Goal: Task Accomplishment & Management: Use online tool/utility

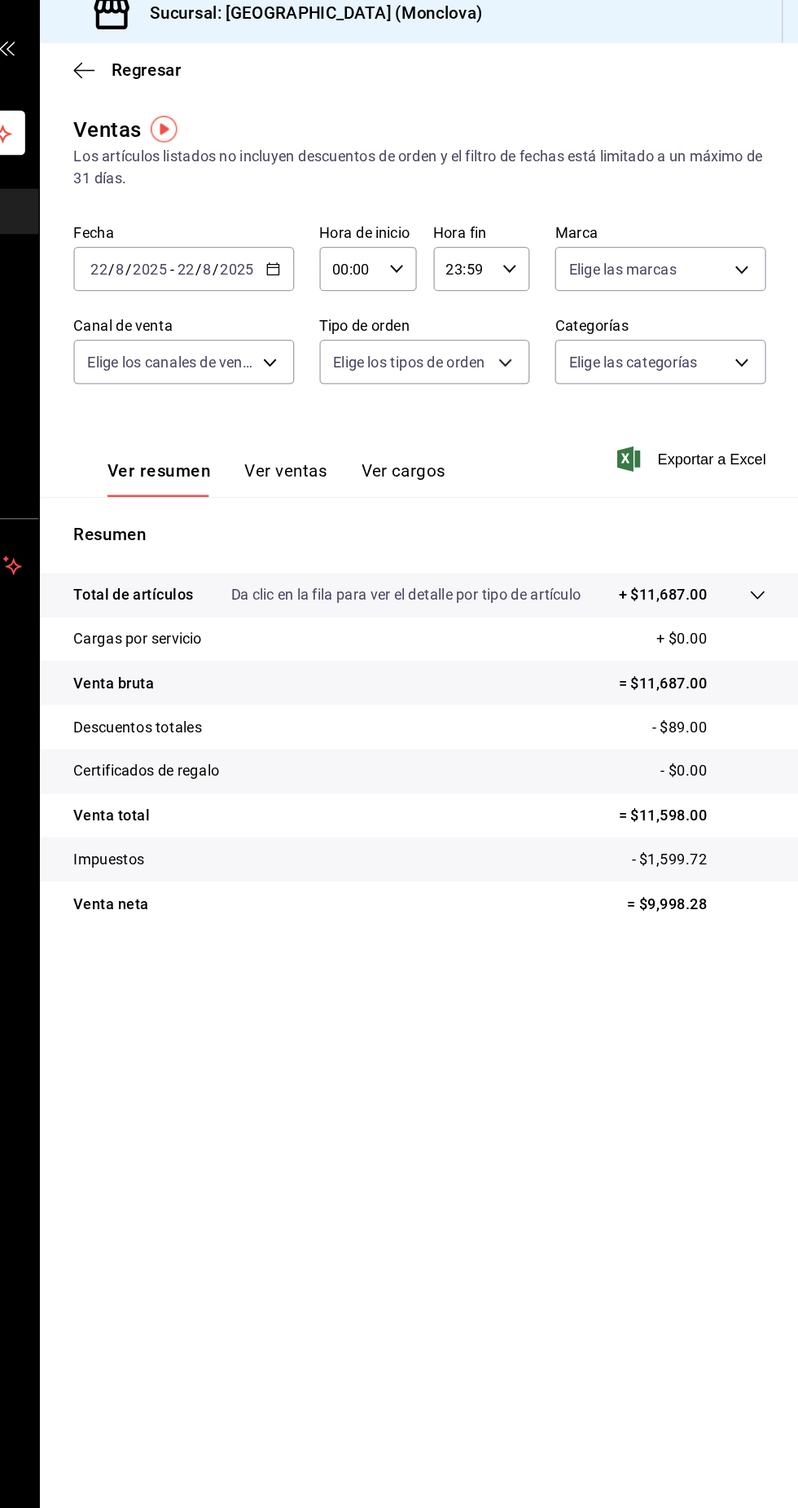
click at [359, 221] on input "2025" at bounding box center [364, 219] width 28 height 13
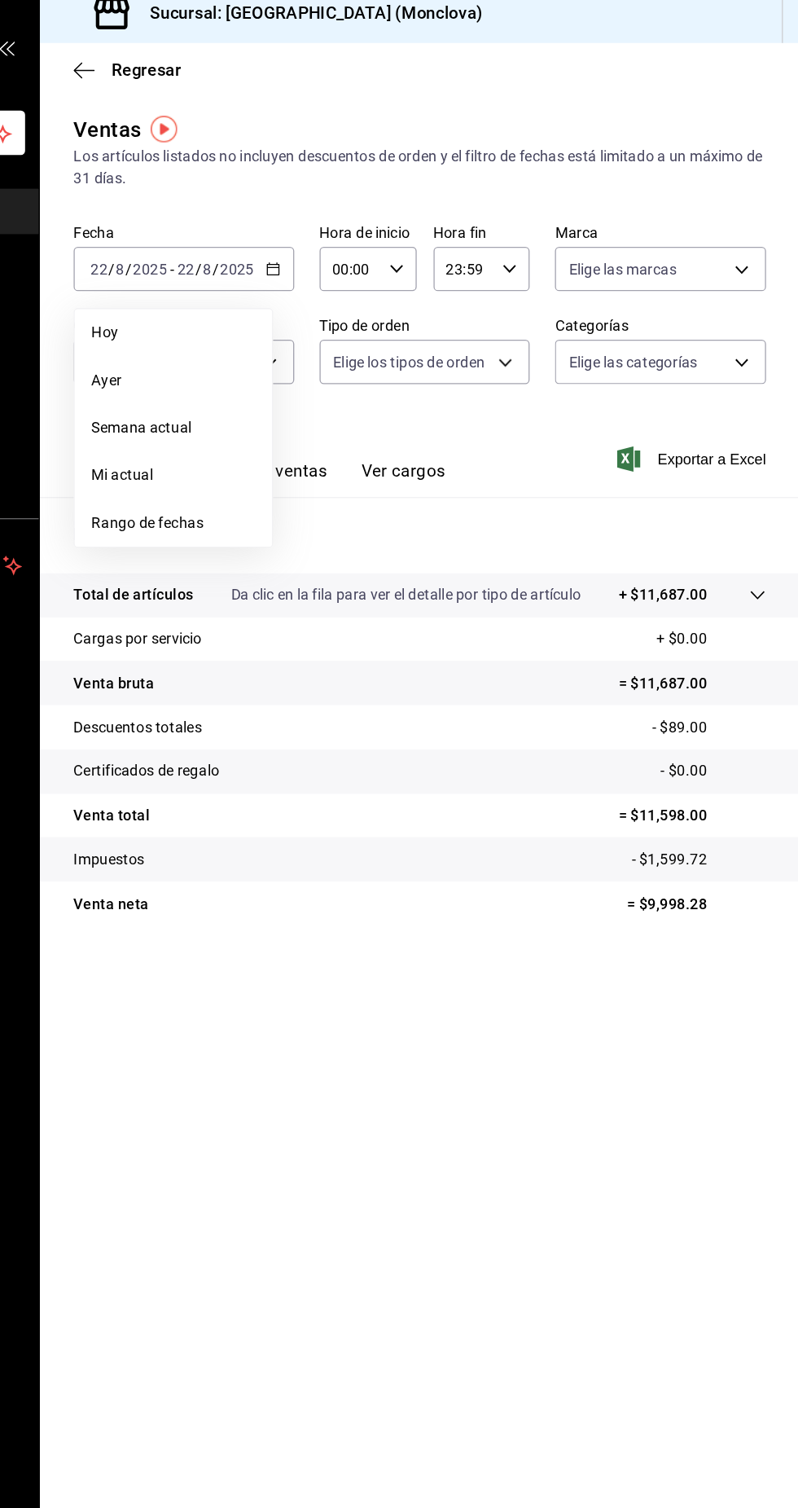
click at [600, 110] on div "Ventas Los artículos listados no incluyen descuentos de orden y el filtro de fe…" at bounding box center [505, 129] width 534 height 59
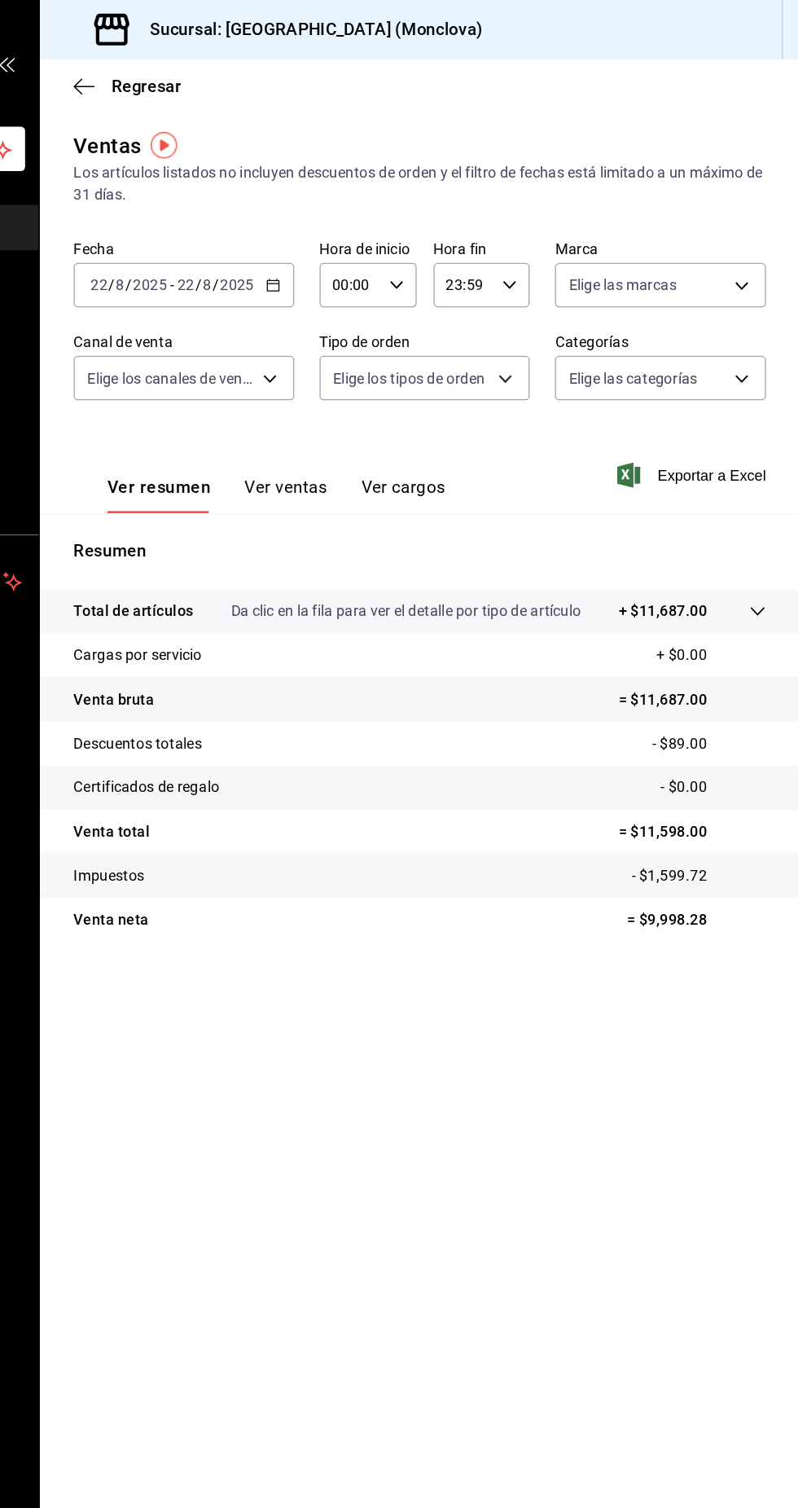
click at [392, 223] on icon "button" at bounding box center [391, 219] width 11 height 11
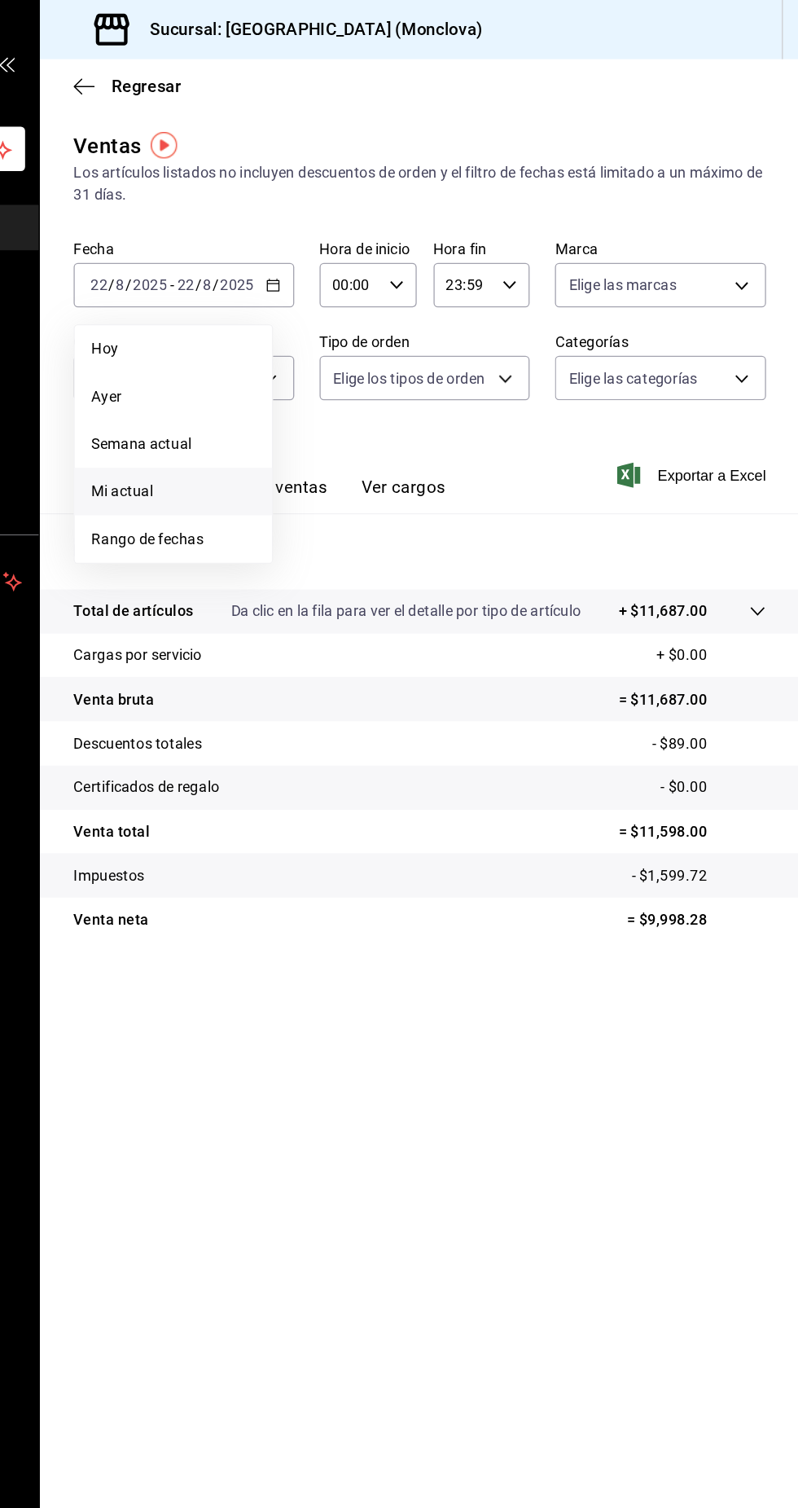
click at [382, 372] on li "Mi actual" at bounding box center [315, 379] width 152 height 37
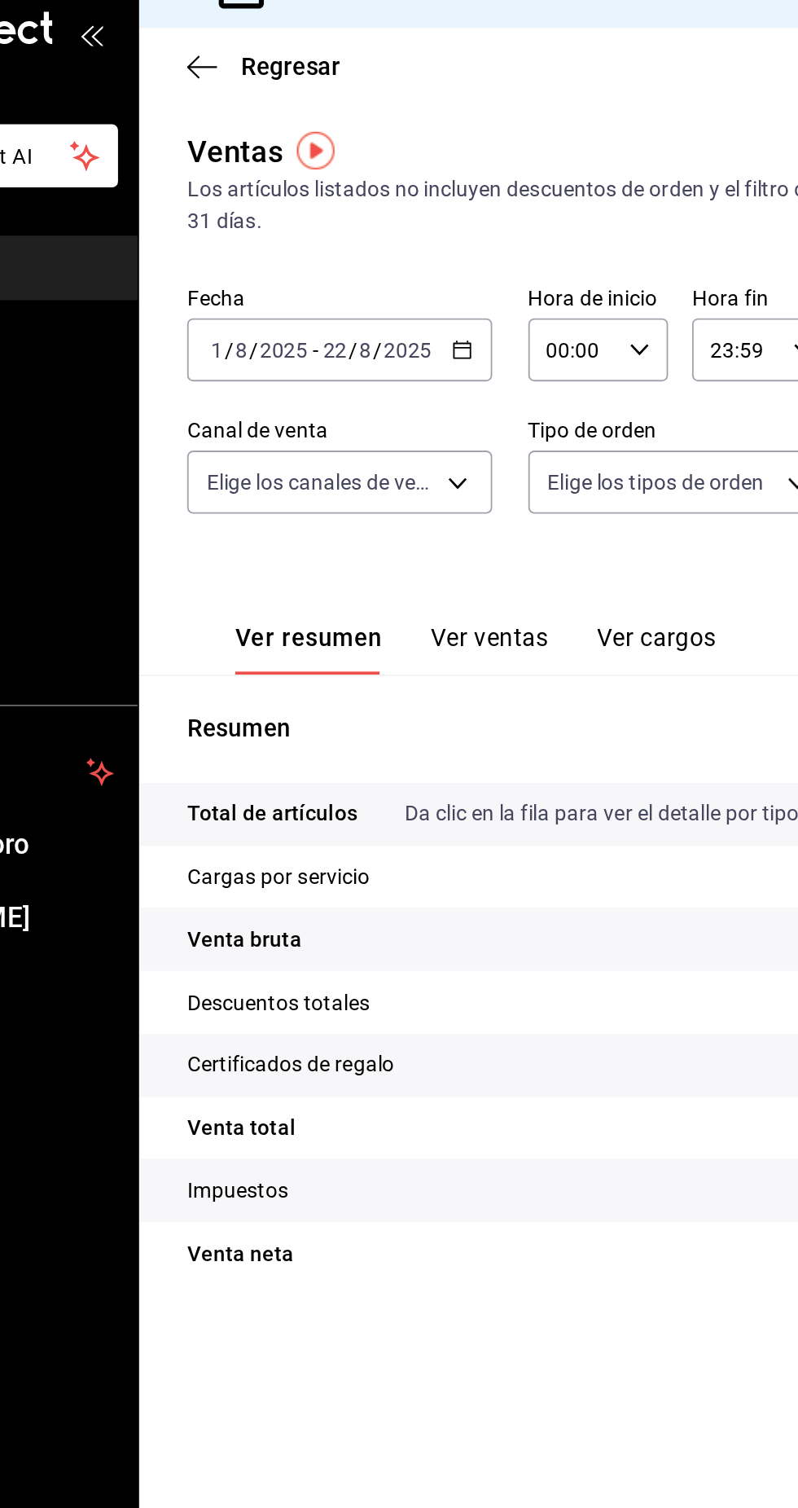
click at [283, 226] on input "2025" at bounding box center [290, 219] width 28 height 13
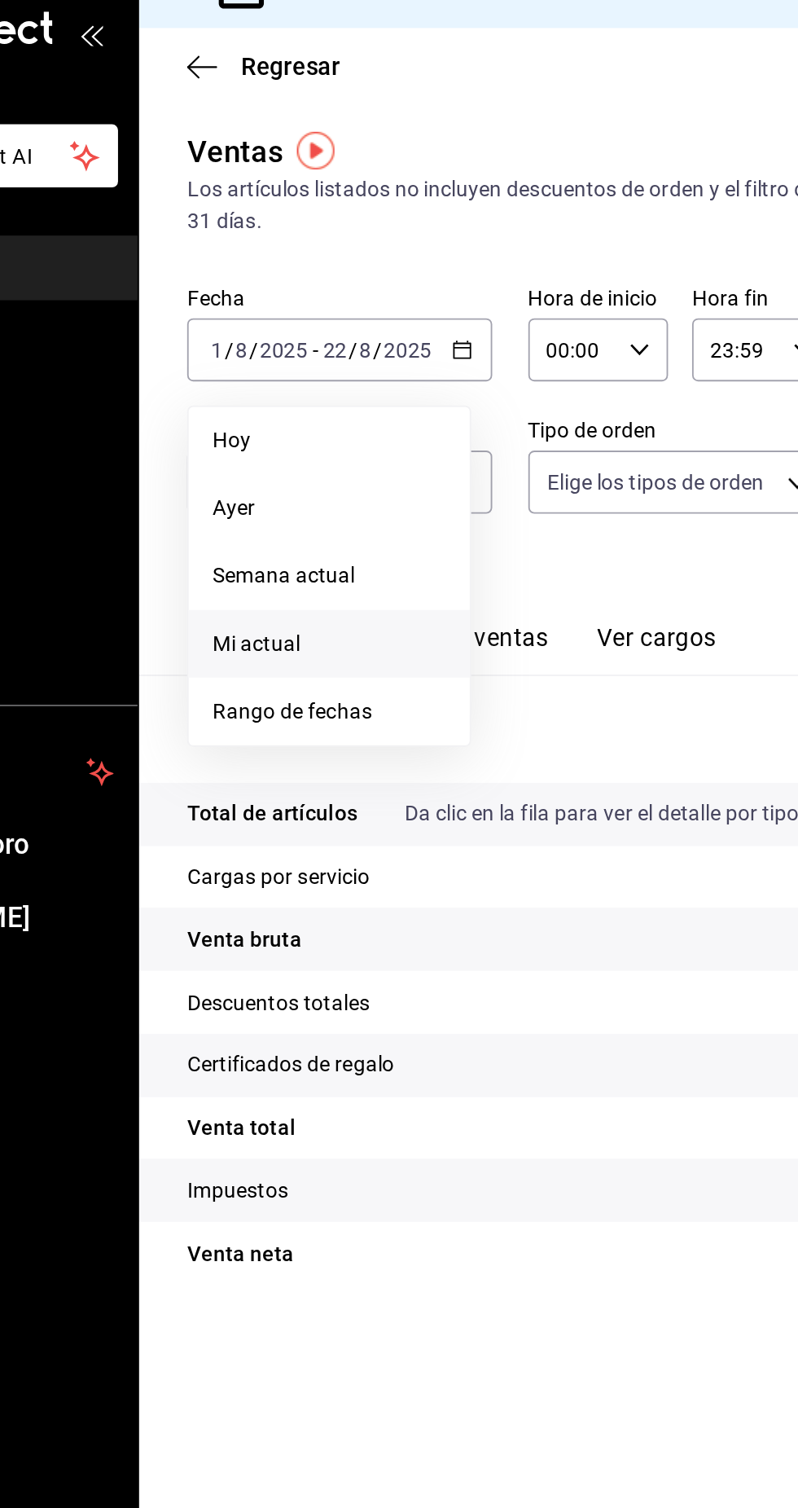
click at [437, 678] on tr "Impuestos - $26,723.75" at bounding box center [505, 675] width 587 height 34
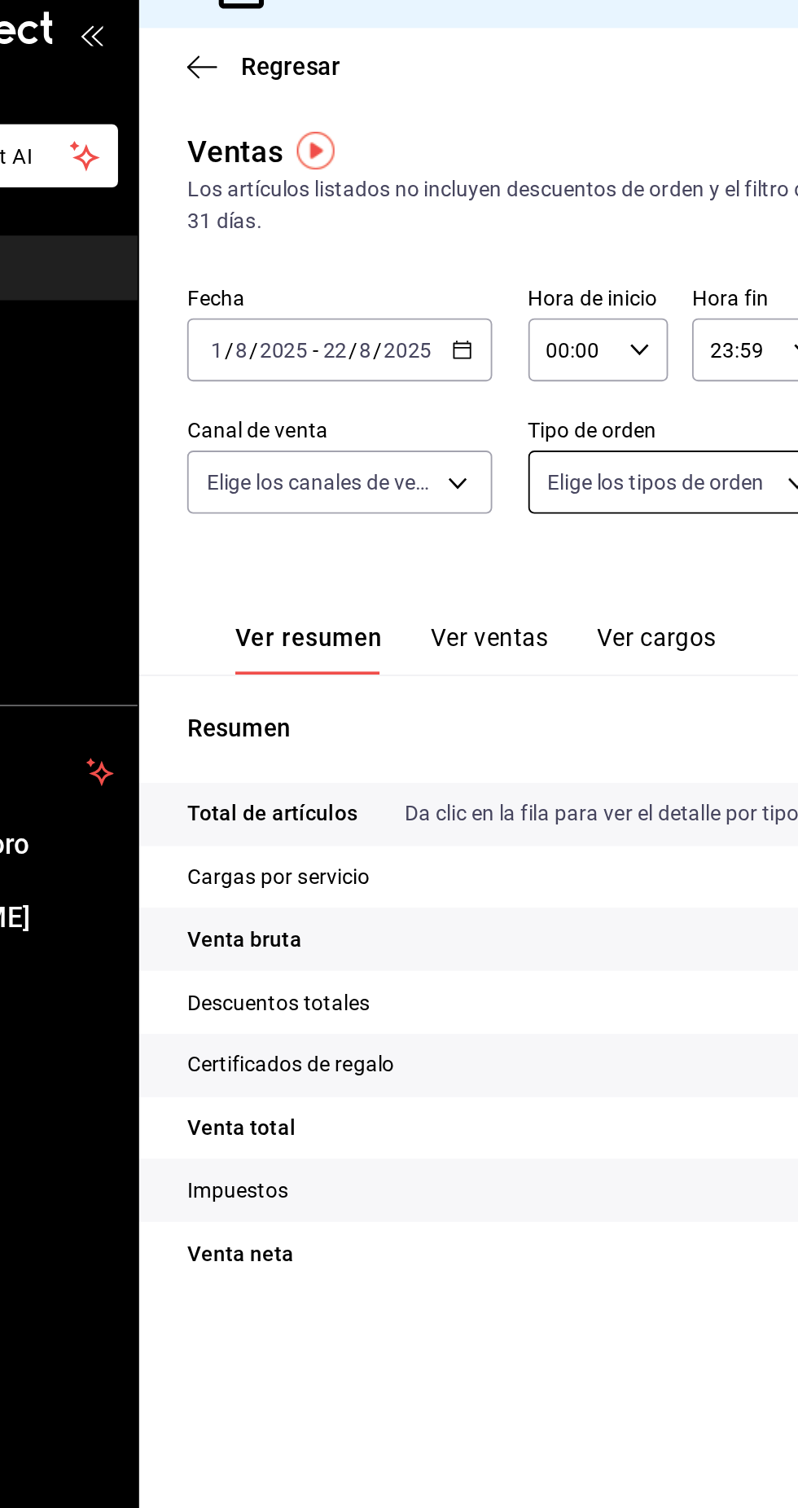
click at [464, 300] on body "Pregunta a Parrot AI Informes Menú Configuración Personal Facturación Inventari…" at bounding box center [399, 754] width 798 height 1508
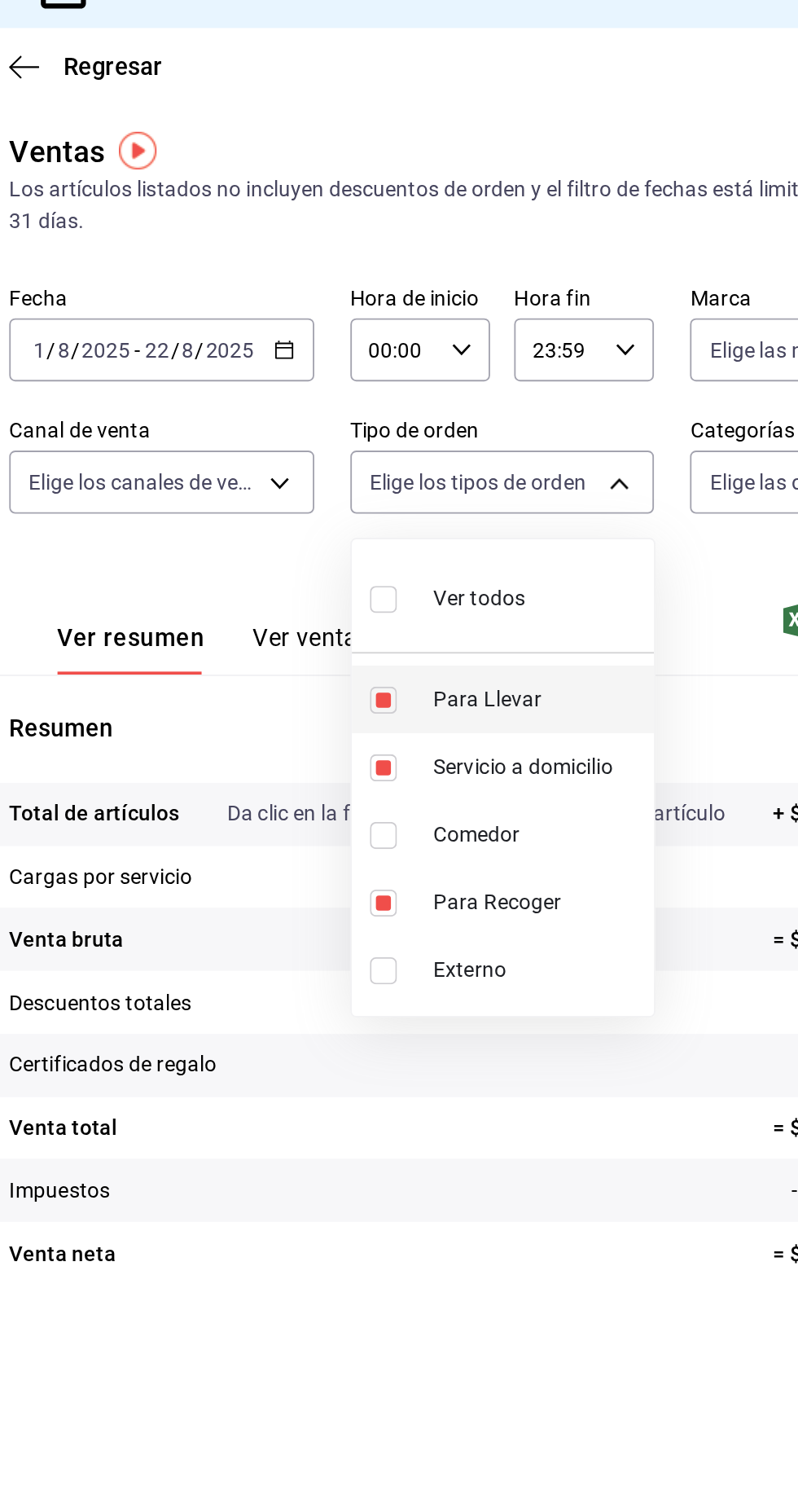
click at [468, 424] on li "Para Llevar" at bounding box center [506, 409] width 164 height 37
type input "3a3dfd45-f2a6-443b-9b6e-2023d6b699b8,8682c2da-3571-4674-b91b-0fe7abcd62f0"
checkbox input "false"
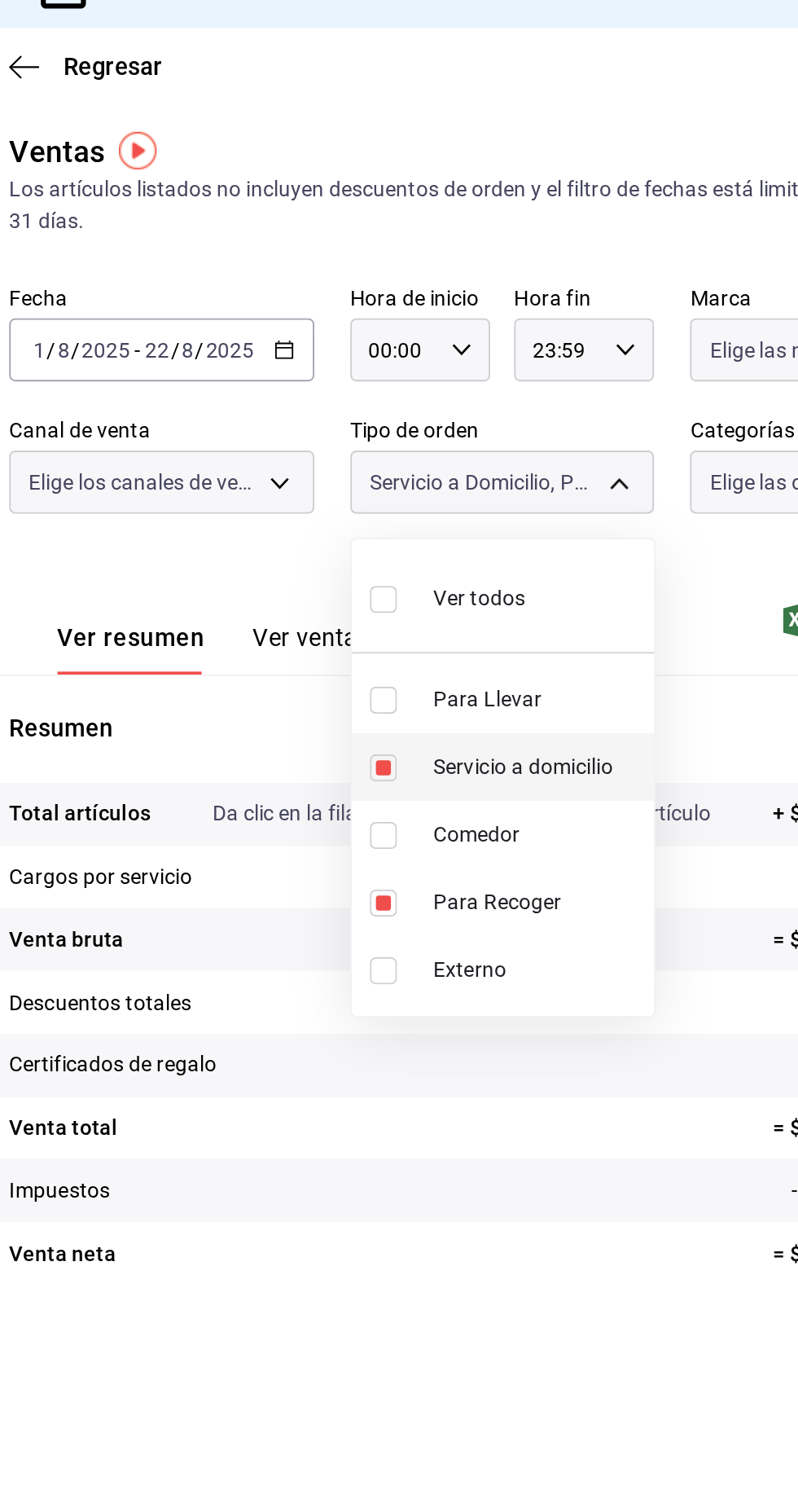
click at [443, 440] on input "checkbox" at bounding box center [440, 446] width 15 height 15
checkbox input "false"
type input "8682c2da-3571-4674-b91b-0fe7abcd62f0"
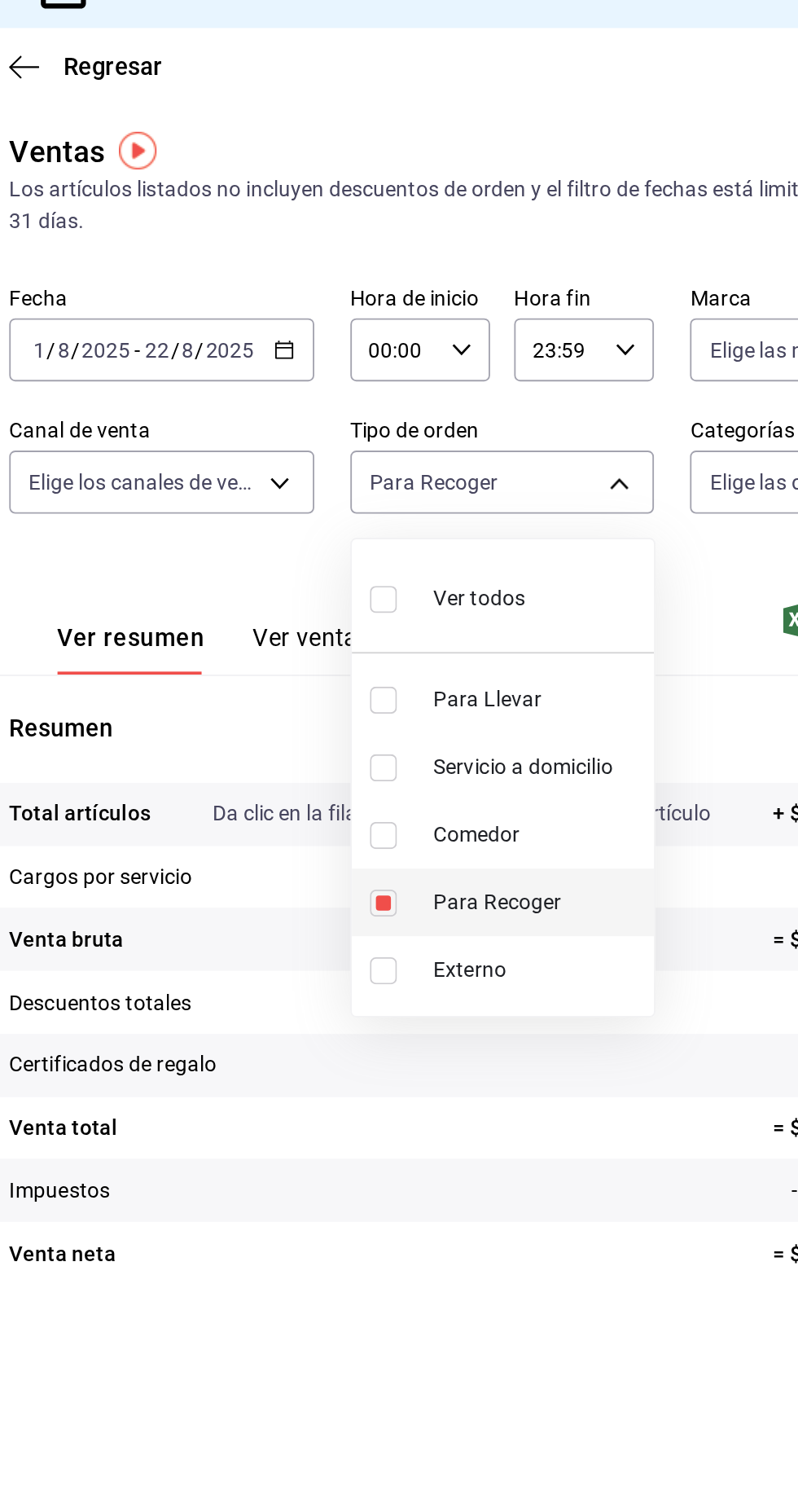
click at [440, 512] on input "checkbox" at bounding box center [440, 519] width 15 height 15
checkbox input "false"
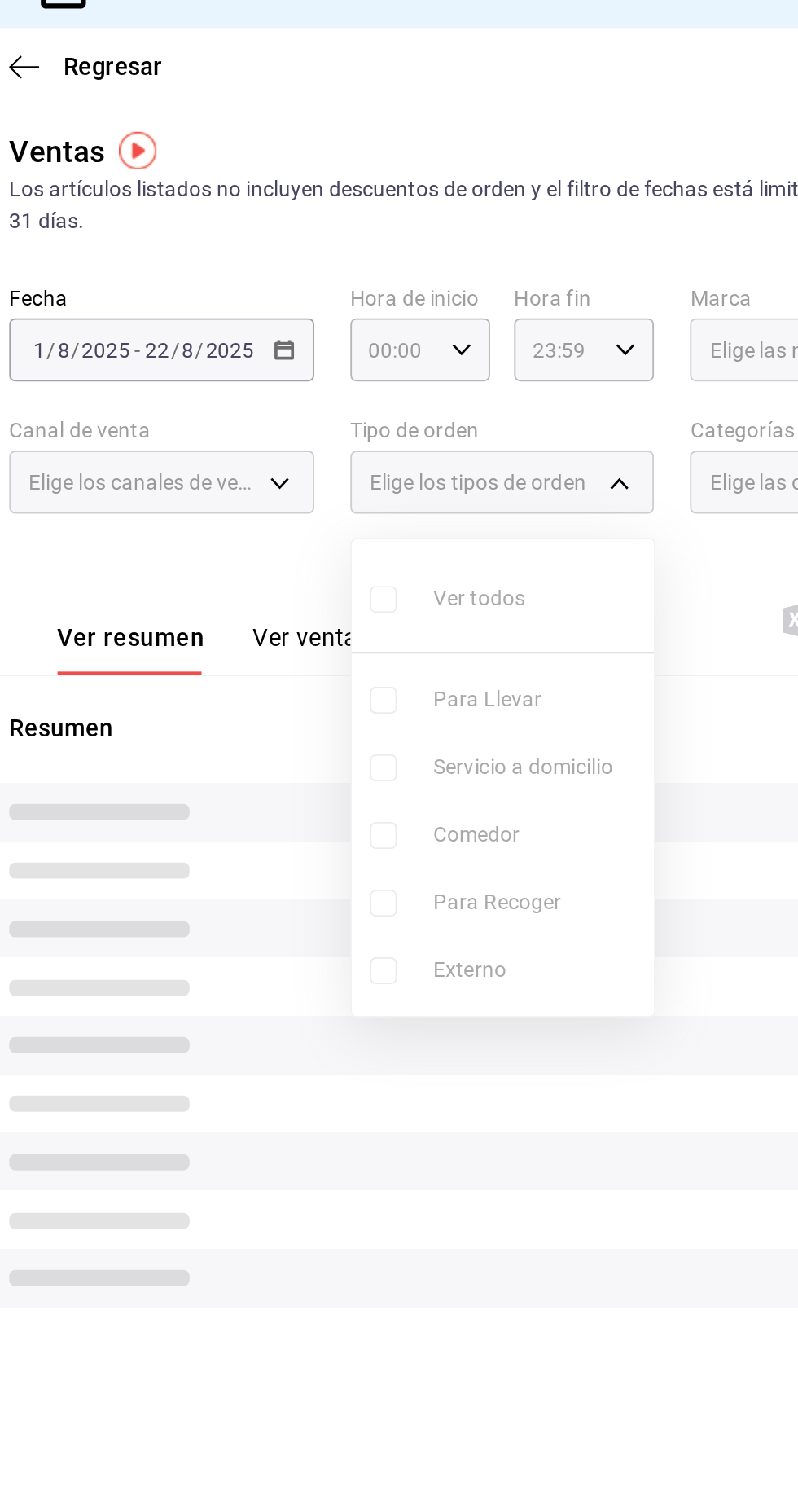
click at [441, 483] on ul "Ver todos Para Llevar Servicio a domicilio Comedor Para Recoger Externo" at bounding box center [506, 452] width 164 height 258
click at [522, 664] on div at bounding box center [399, 754] width 798 height 1508
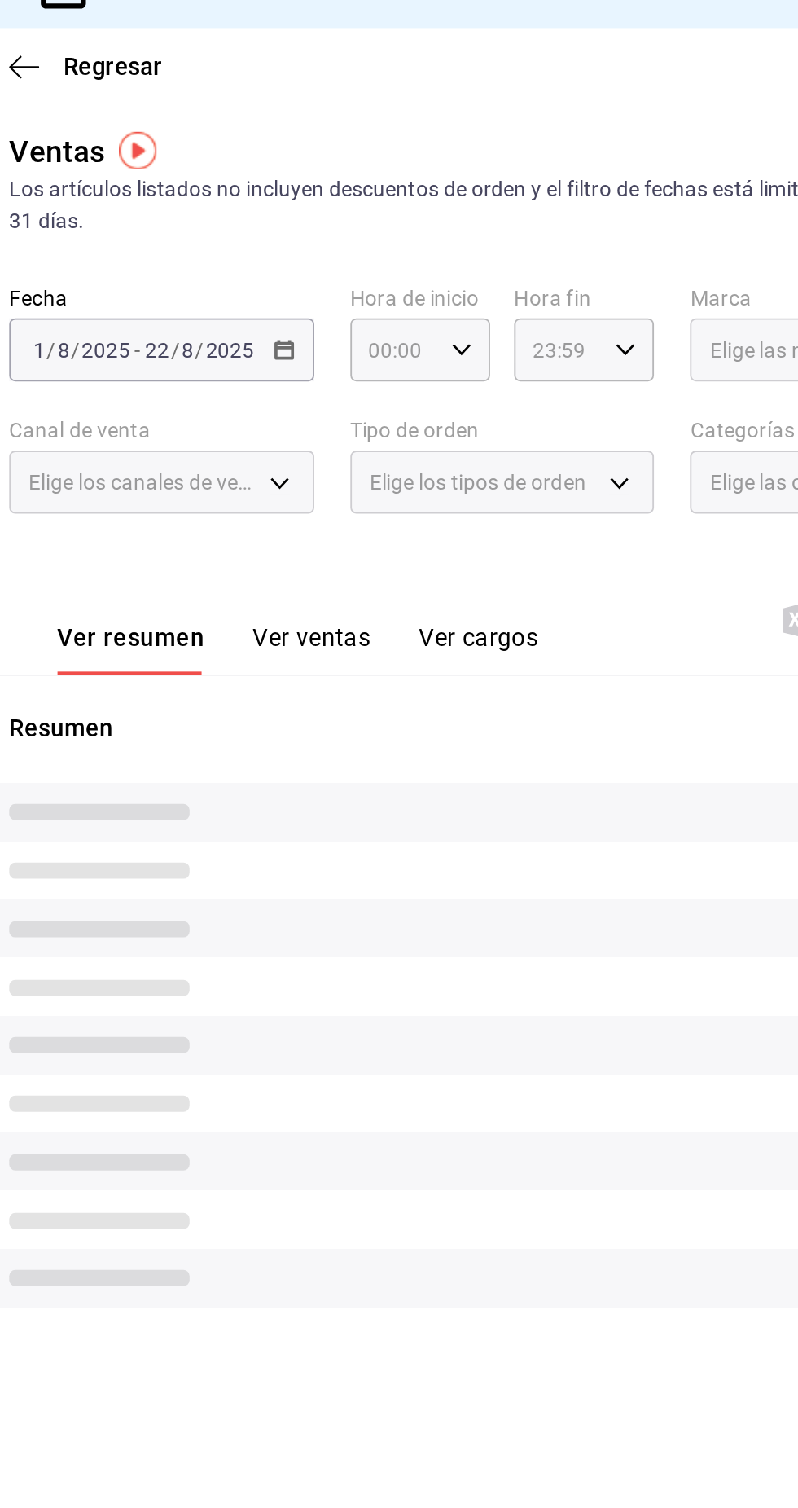
click at [468, 305] on div "Elige los tipos de orden" at bounding box center [505, 292] width 165 height 34
click at [548, 301] on div "Elige los tipos de orden" at bounding box center [505, 292] width 165 height 34
click at [561, 287] on div "Elige los tipos de orden" at bounding box center [505, 292] width 165 height 34
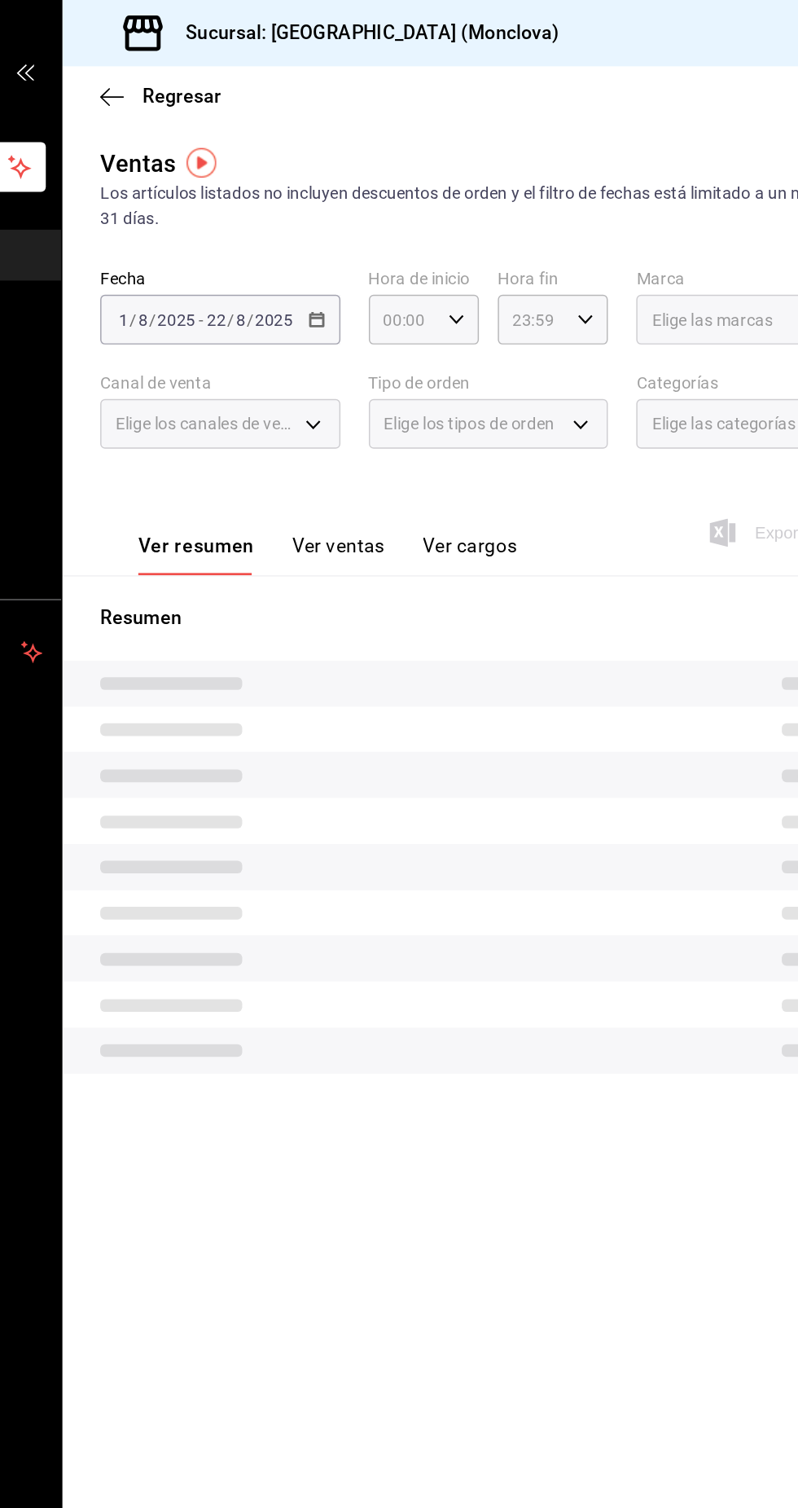
click at [569, 301] on div "Elige los tipos de orden" at bounding box center [505, 292] width 165 height 34
click at [567, 288] on div "Elige los tipos de orden" at bounding box center [505, 292] width 165 height 34
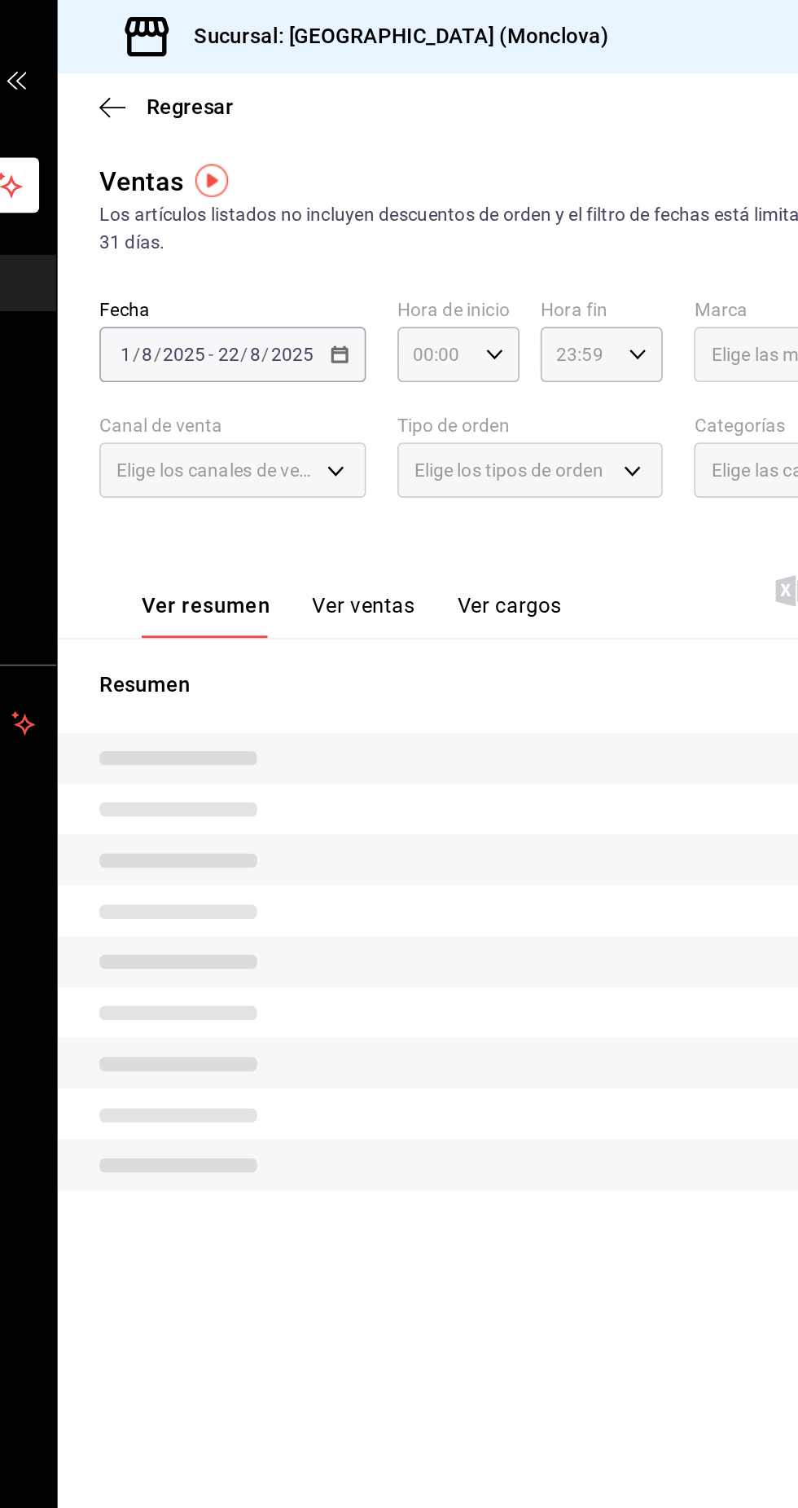
click at [558, 301] on div "Elige los tipos de orden" at bounding box center [505, 292] width 165 height 34
click at [563, 307] on div "Elige los tipos de orden" at bounding box center [505, 292] width 165 height 34
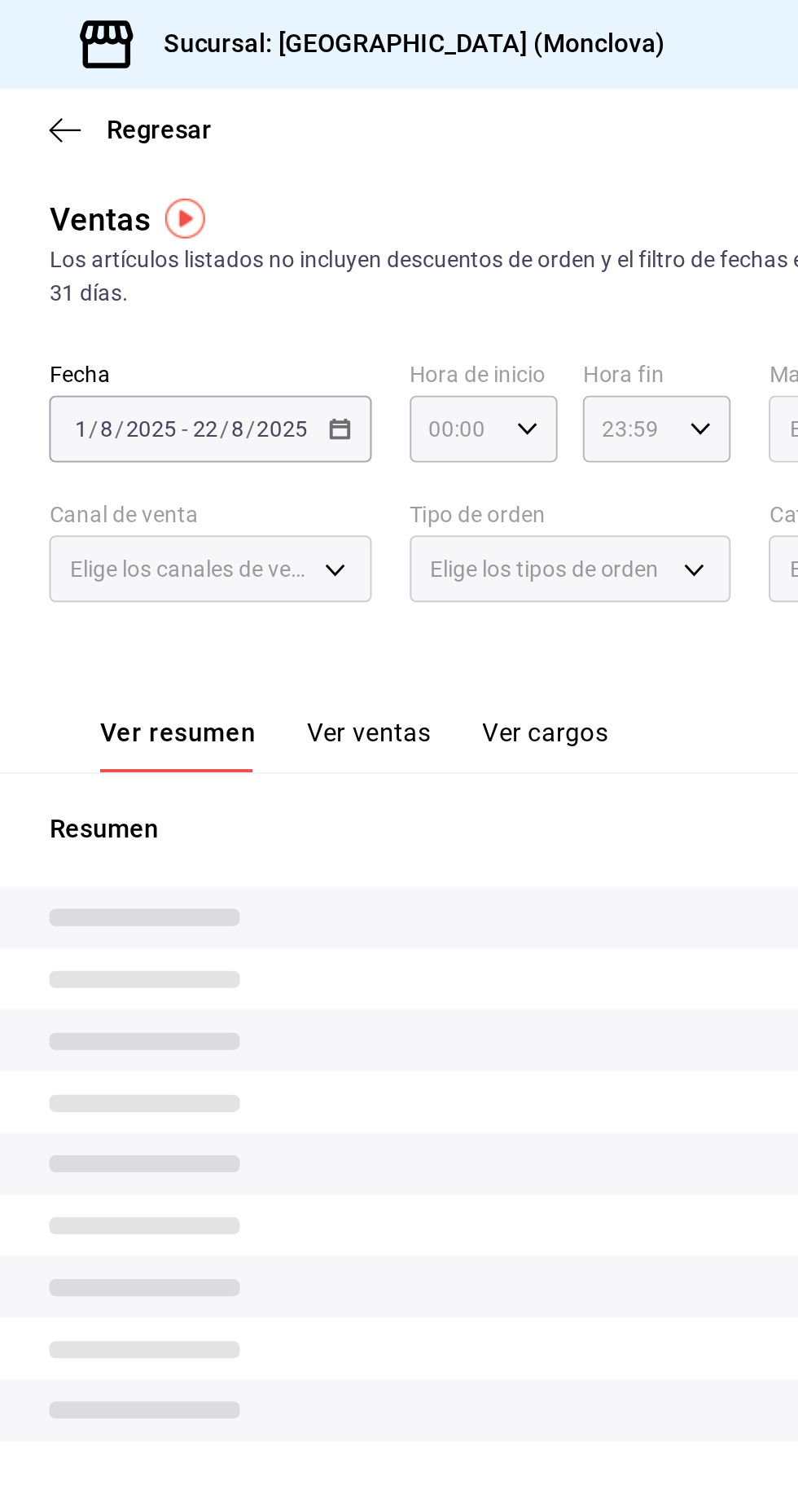
click at [490, 424] on p "Resumen" at bounding box center [505, 425] width 534 height 20
click at [563, 293] on div "Elige los tipos de orden" at bounding box center [505, 292] width 165 height 34
click at [571, 293] on div "Elige los tipos de orden" at bounding box center [505, 292] width 165 height 34
click at [540, 296] on font "Elige los tipos de orden" at bounding box center [491, 291] width 117 height 13
click at [568, 296] on div "Elige los tipos de orden" at bounding box center [505, 292] width 165 height 34
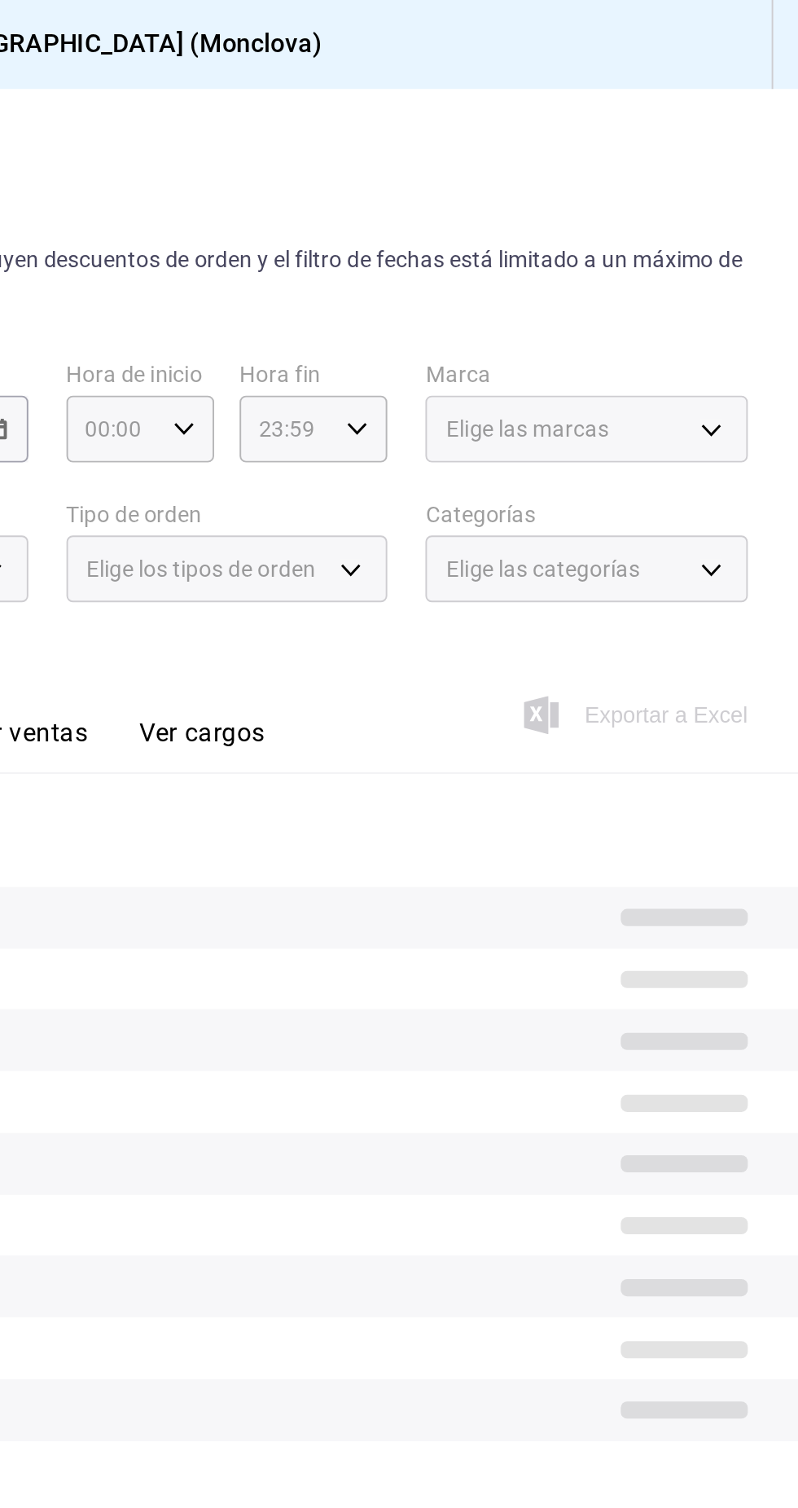
click at [560, 295] on div "Elige los tipos de orden" at bounding box center [505, 292] width 165 height 34
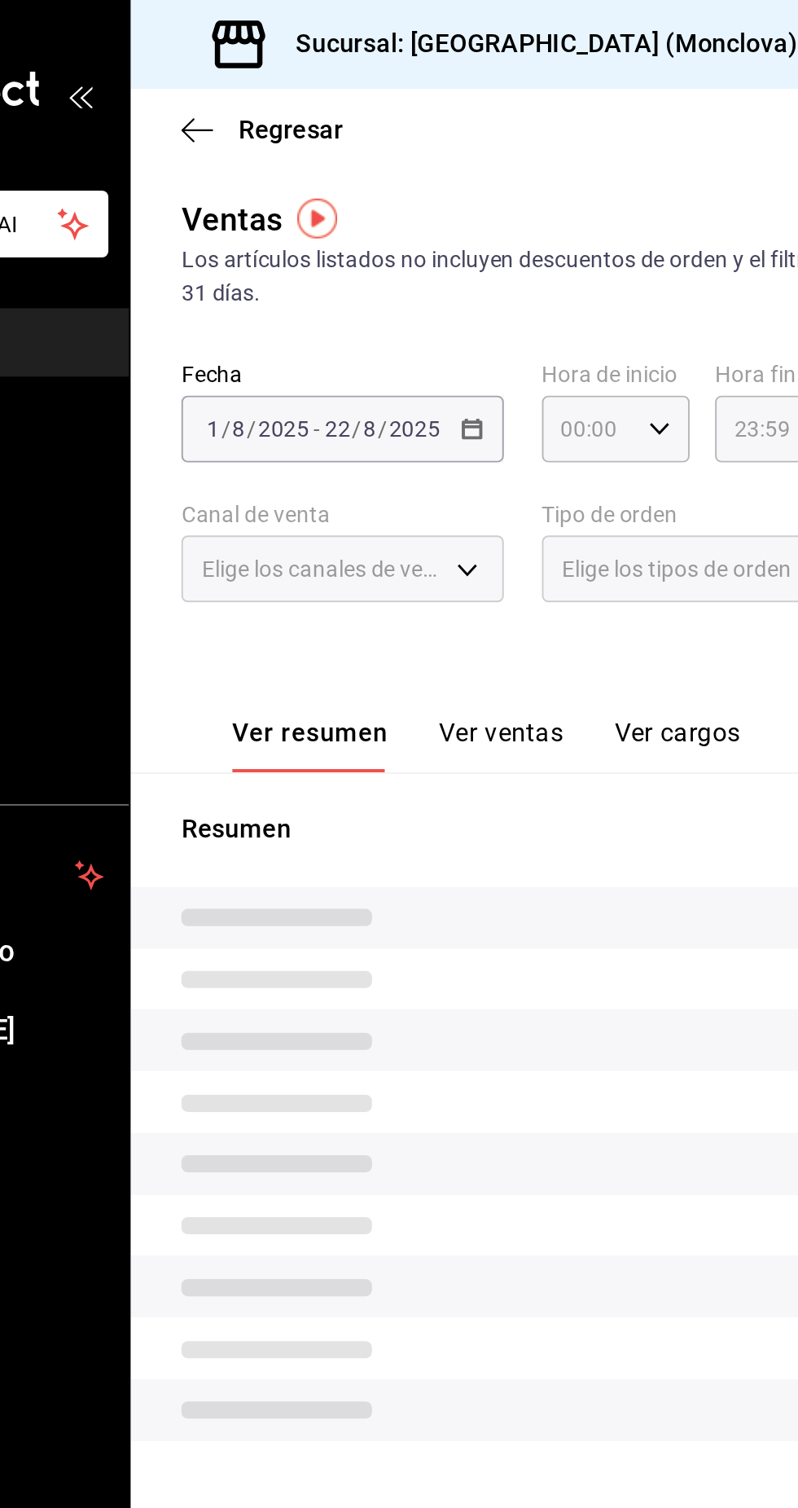
click at [362, 233] on div "2025-08-01 1 / 8 / 2025 - 2025-08-22 22 / 8 / 2025" at bounding box center [320, 220] width 165 height 34
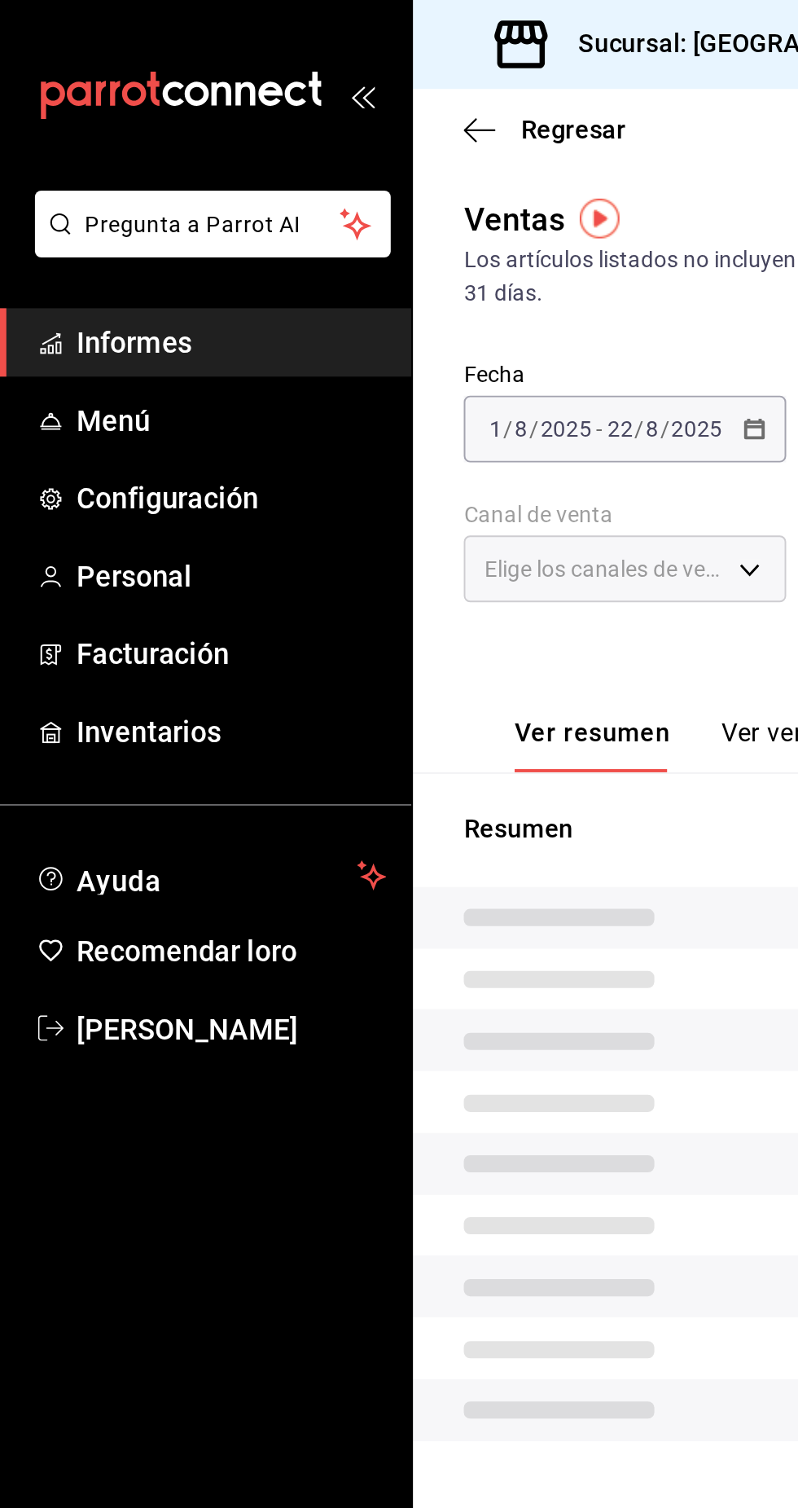
click at [151, 185] on span "Informes" at bounding box center [118, 176] width 159 height 22
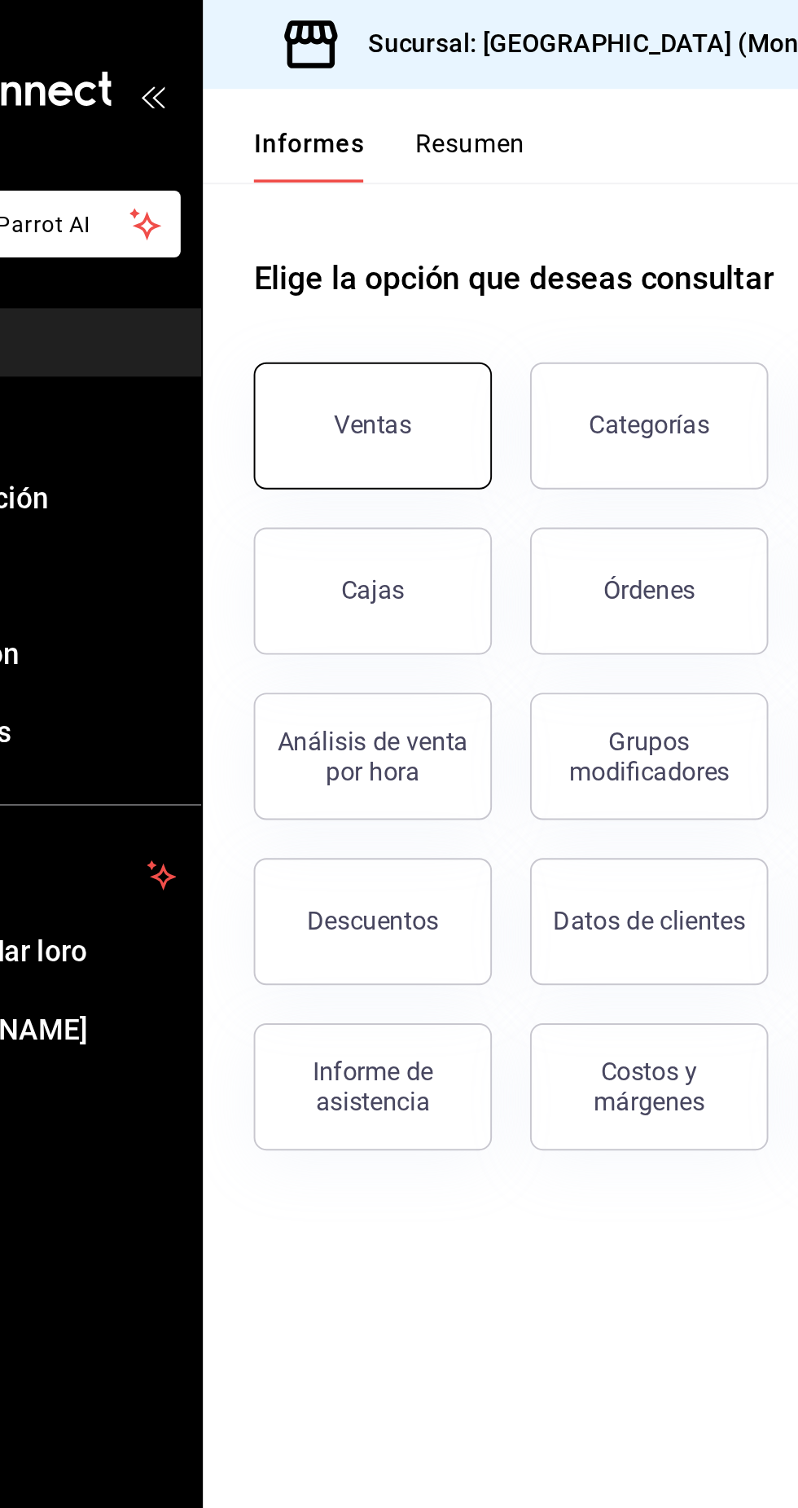
click at [325, 230] on button "Ventas" at bounding box center [299, 218] width 122 height 65
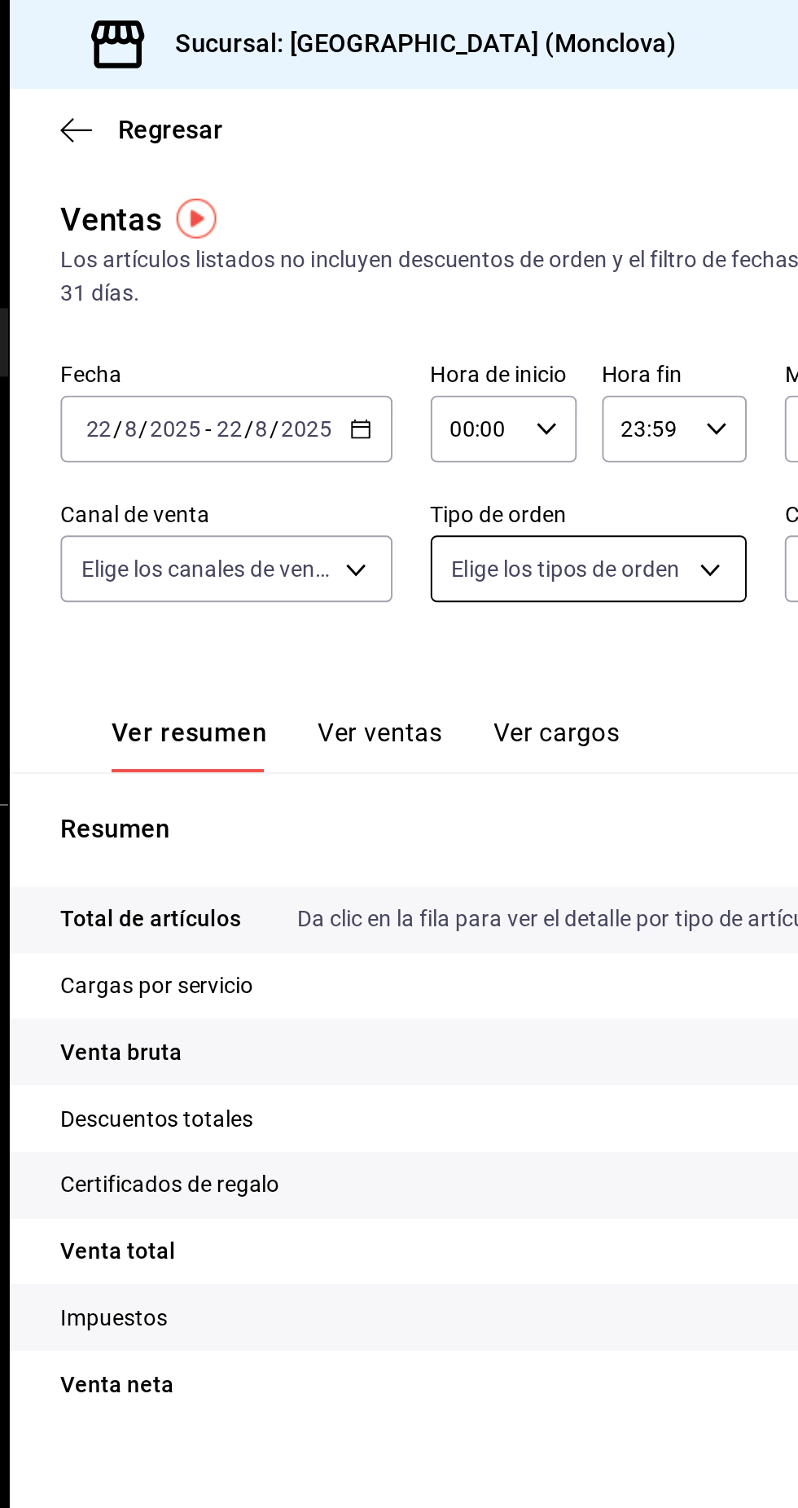
click at [512, 288] on body "Pregunta a Parrot AI Informes Menú Configuración Personal Facturación Inventari…" at bounding box center [399, 754] width 798 height 1508
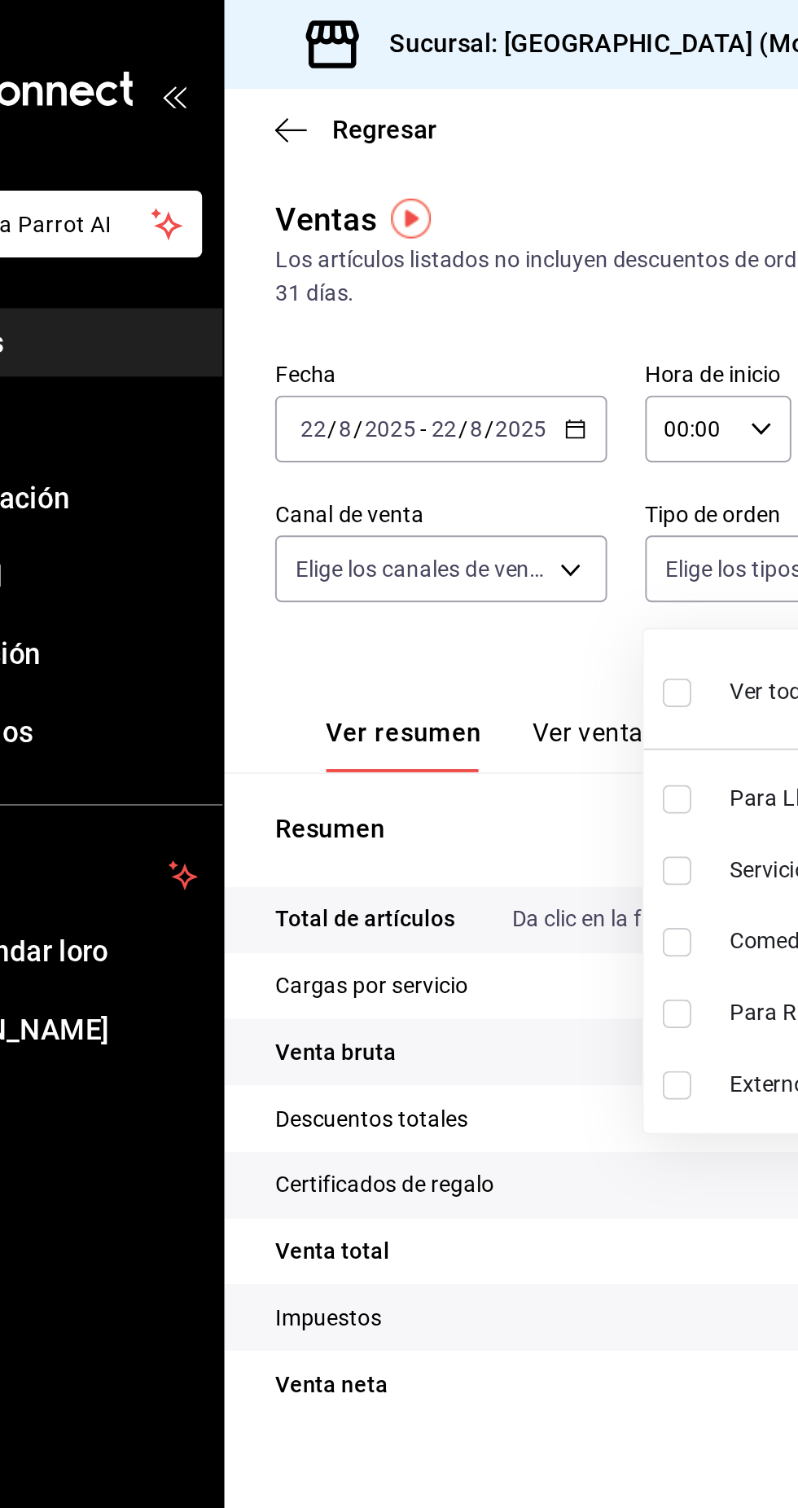
click at [388, 214] on div at bounding box center [399, 754] width 798 height 1508
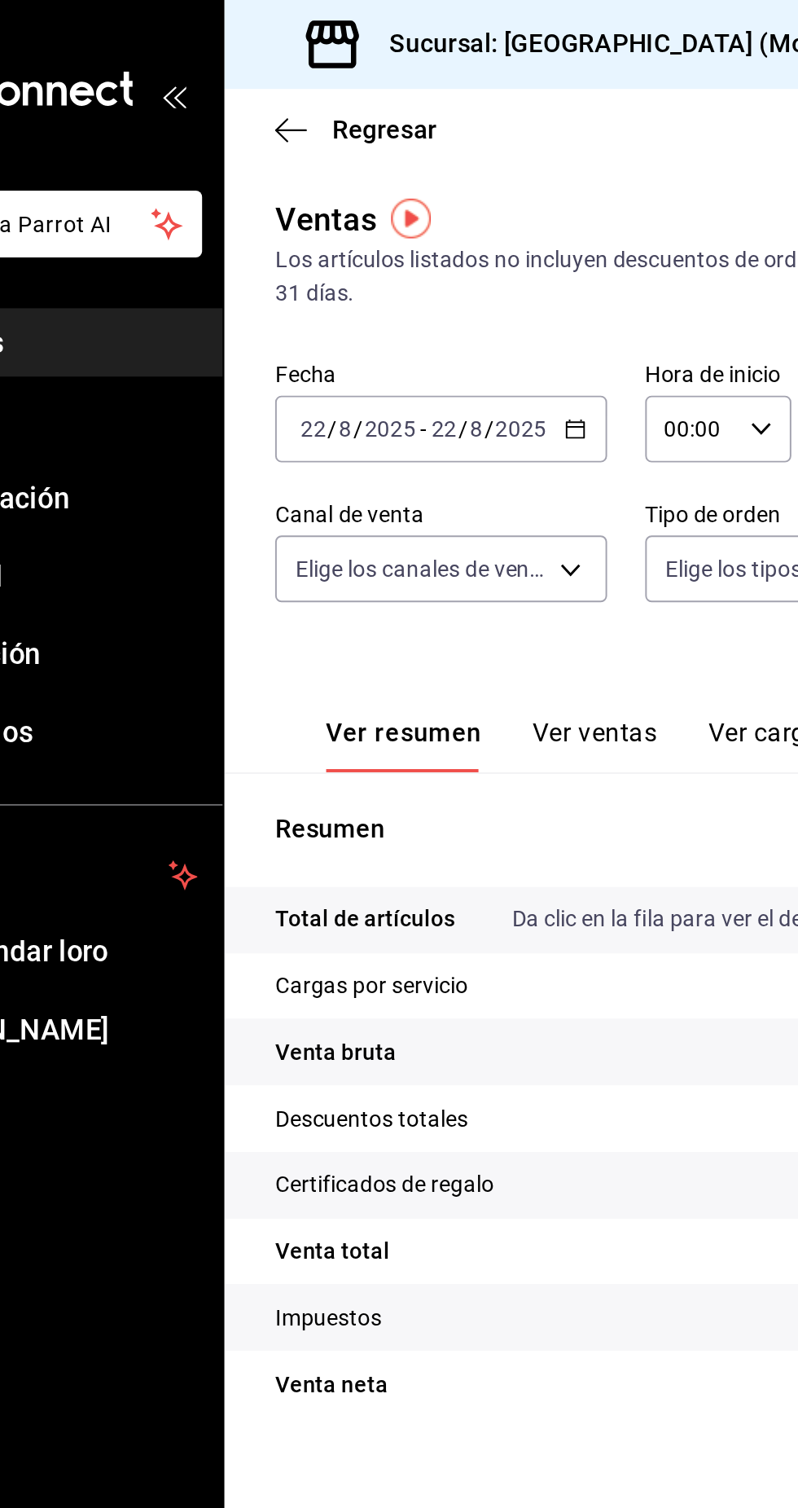
click at [390, 223] on icon "button" at bounding box center [391, 219] width 11 height 11
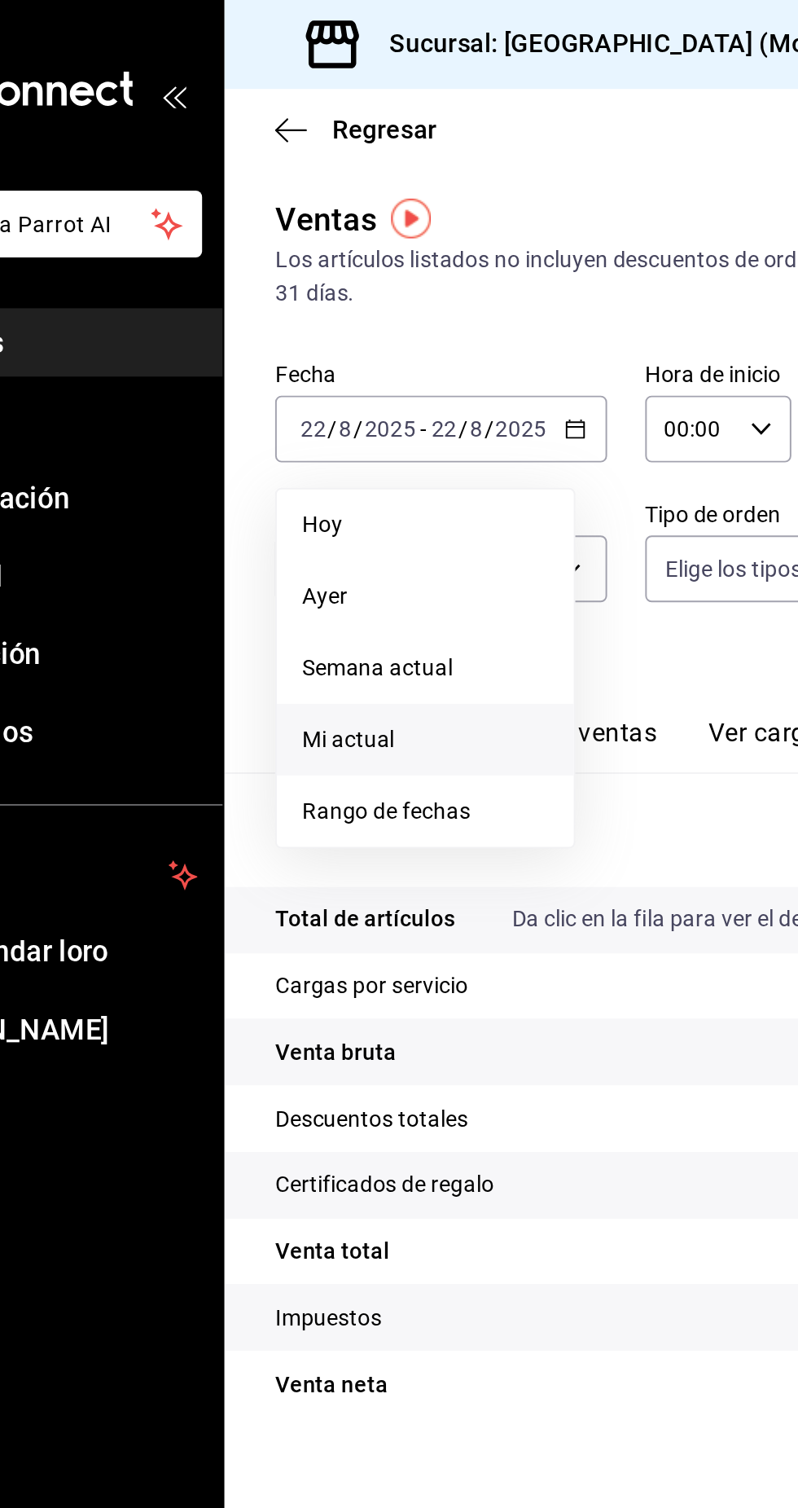
click at [352, 373] on span "Mi actual" at bounding box center [315, 379] width 126 height 17
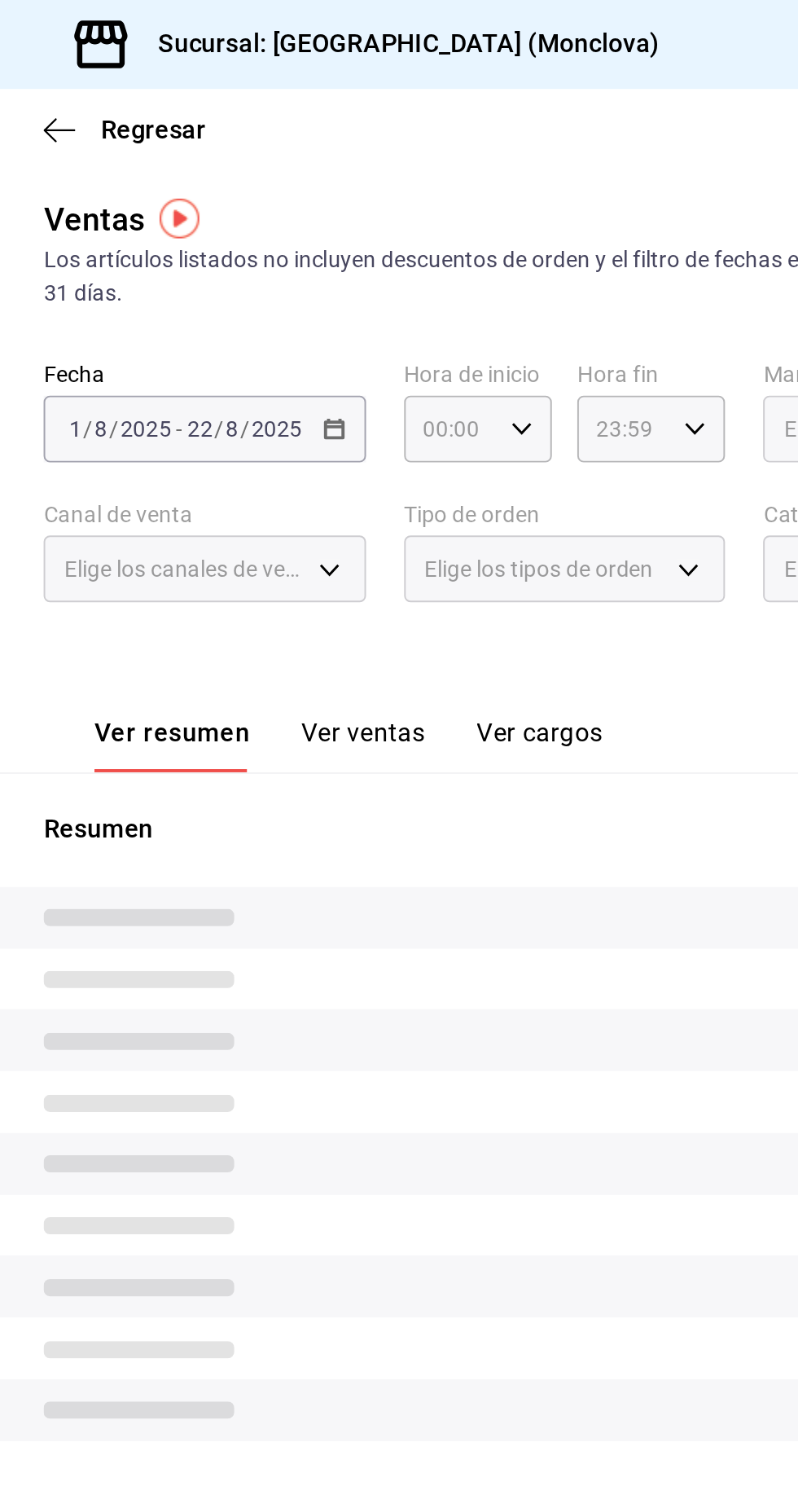
click at [575, 300] on div "Elige los tipos de orden" at bounding box center [505, 292] width 165 height 34
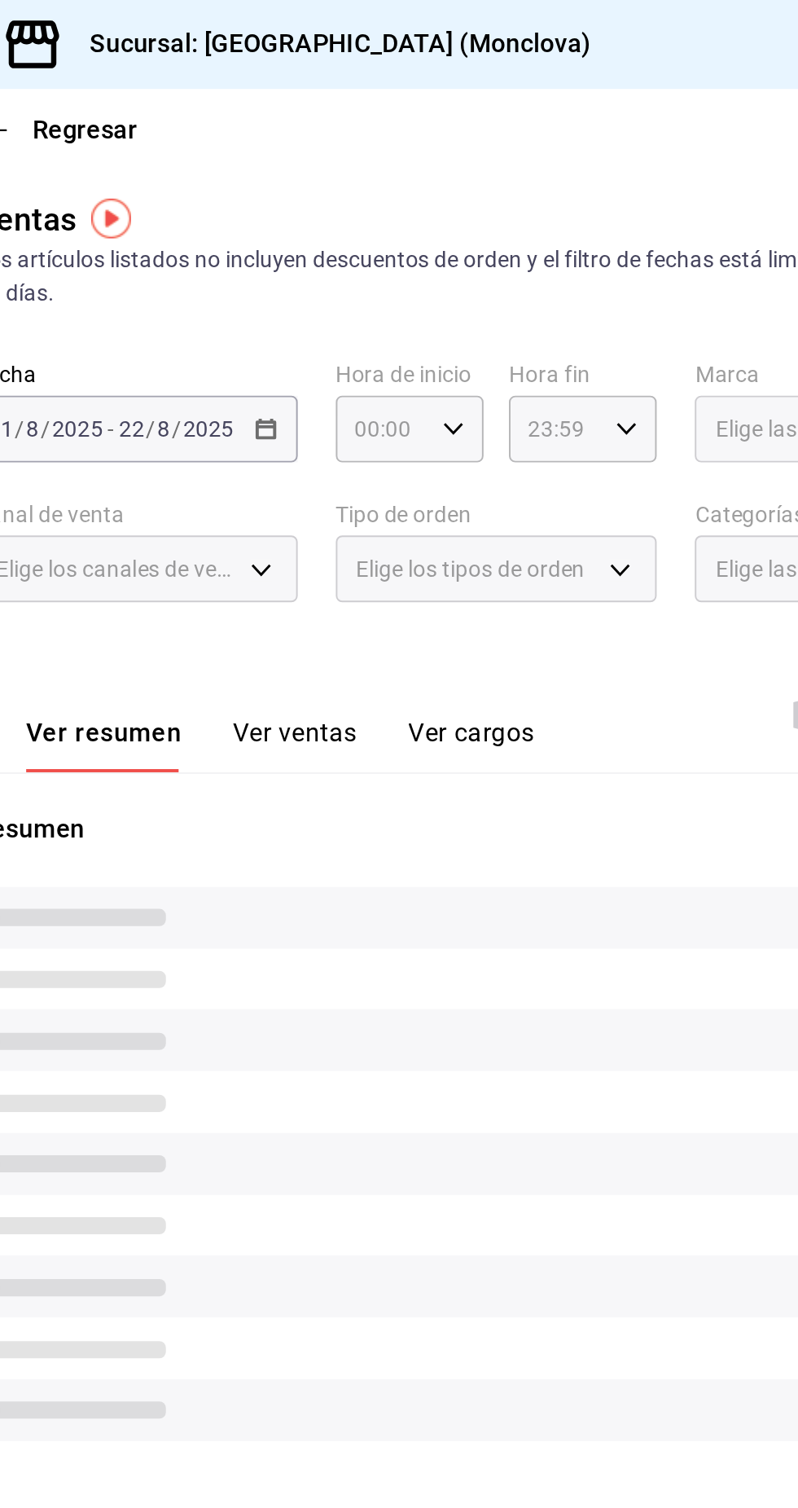
click at [490, 302] on div "Elige los tipos de orden" at bounding box center [505, 292] width 165 height 34
click at [563, 297] on div "Elige los tipos de orden" at bounding box center [505, 292] width 165 height 34
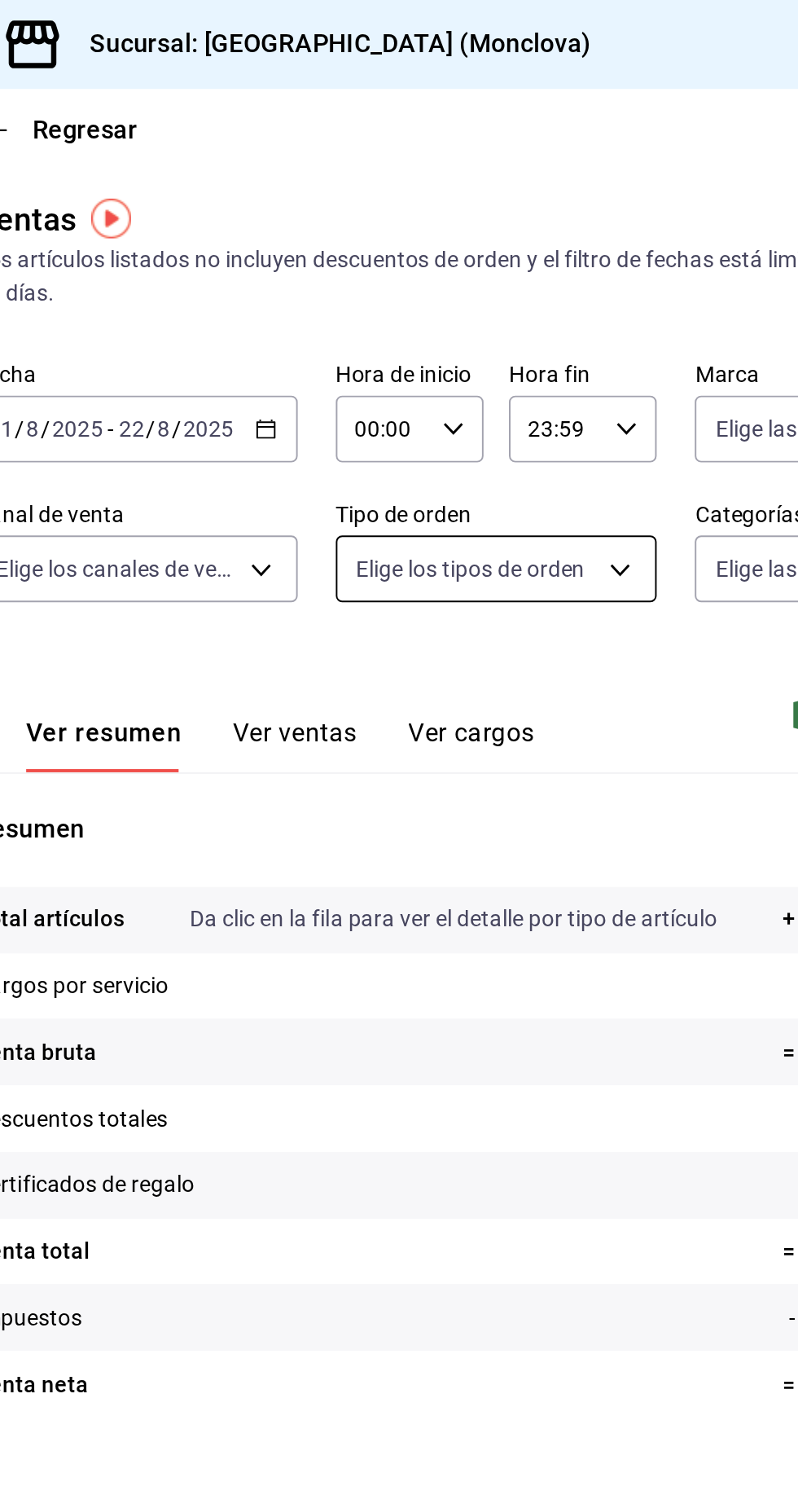
click at [545, 305] on body "Pregunta a Parrot AI Informes Menú Configuración Personal Facturación Inventari…" at bounding box center [399, 754] width 798 height 1508
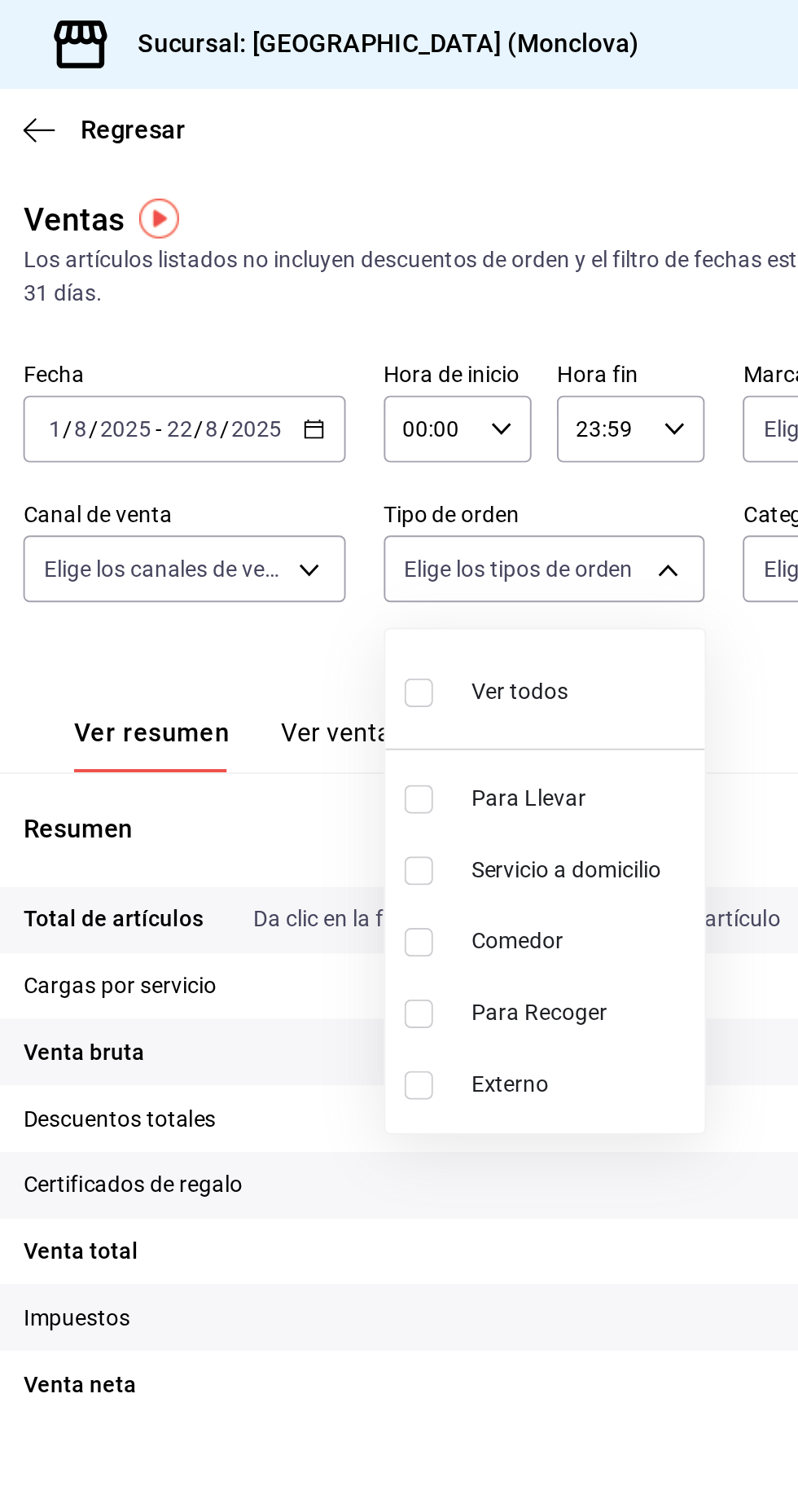
click at [529, 477] on span "Comedor" at bounding box center [524, 482] width 113 height 17
type input "47141bc1-627c-49b0-9155-2a1a4d78a358"
checkbox input "true"
click at [565, 622] on div at bounding box center [399, 754] width 798 height 1508
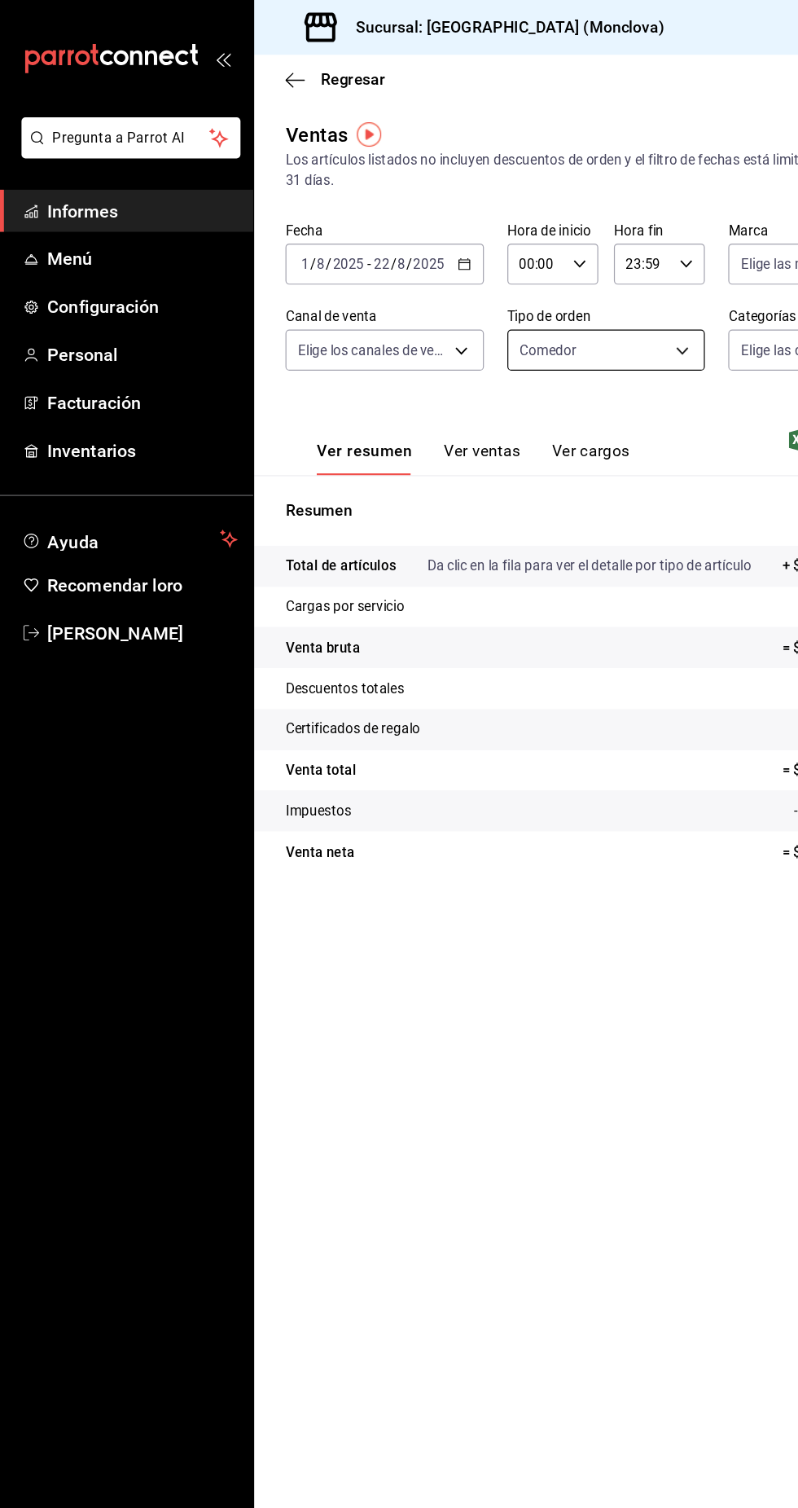
click at [526, 285] on body "Pregunta a Parrot AI Informes Menú Configuración Personal Facturación Inventari…" at bounding box center [399, 754] width 798 height 1508
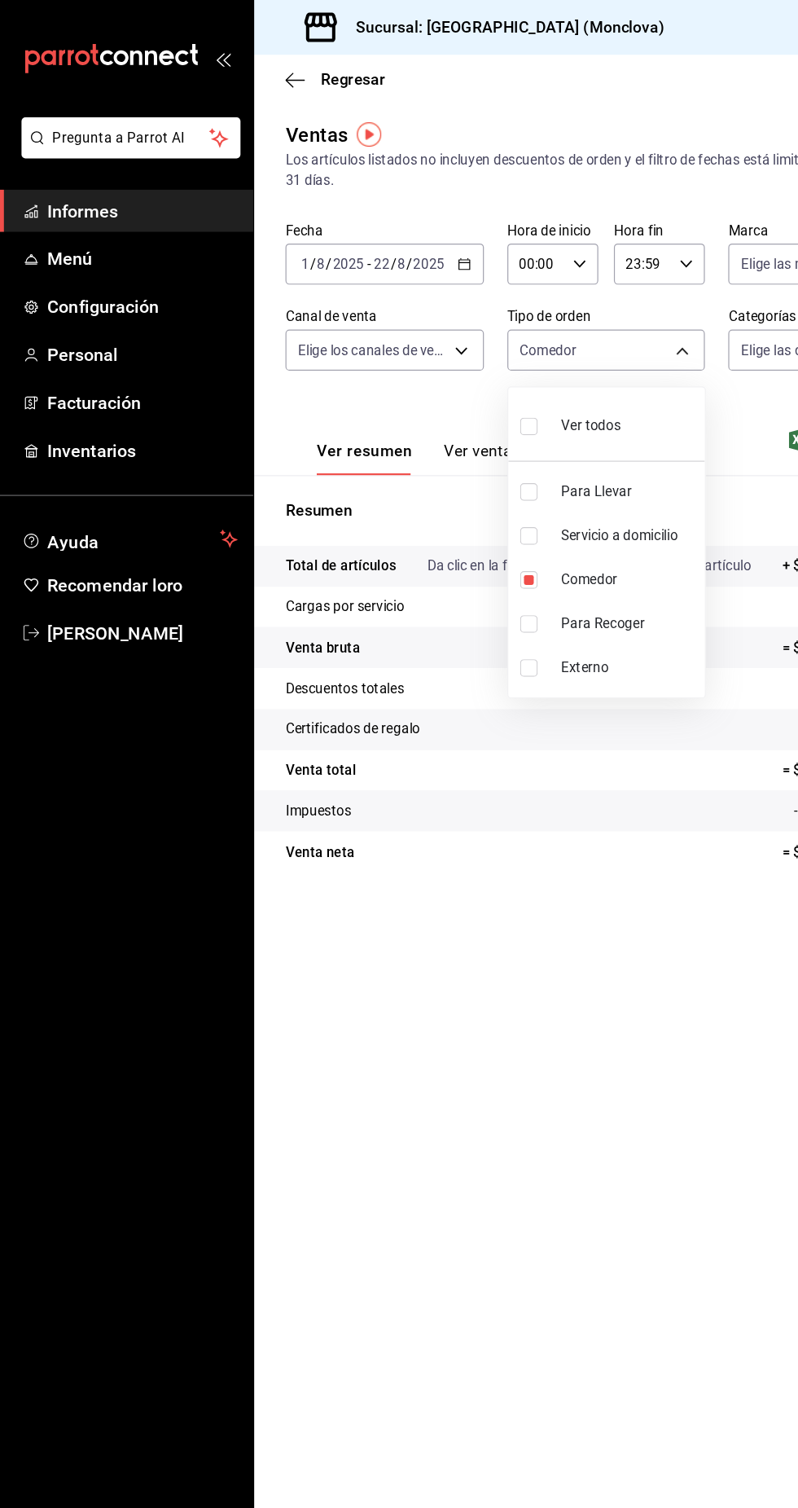
click at [490, 411] on font "Para Llevar" at bounding box center [497, 408] width 59 height 13
type input "47141bc1-627c-49b0-9155-2a1a4d78a358,85228e7a-0cc9-4b4d-8f4d-d065e8915bde"
checkbox input "true"
click at [525, 446] on font "Servicio a domicilio" at bounding box center [517, 445] width 98 height 13
type input "47141bc1-627c-49b0-9155-2a1a4d78a358,85228e7a-0cc9-4b4d-8f4d-d065e8915bde,3a3df…"
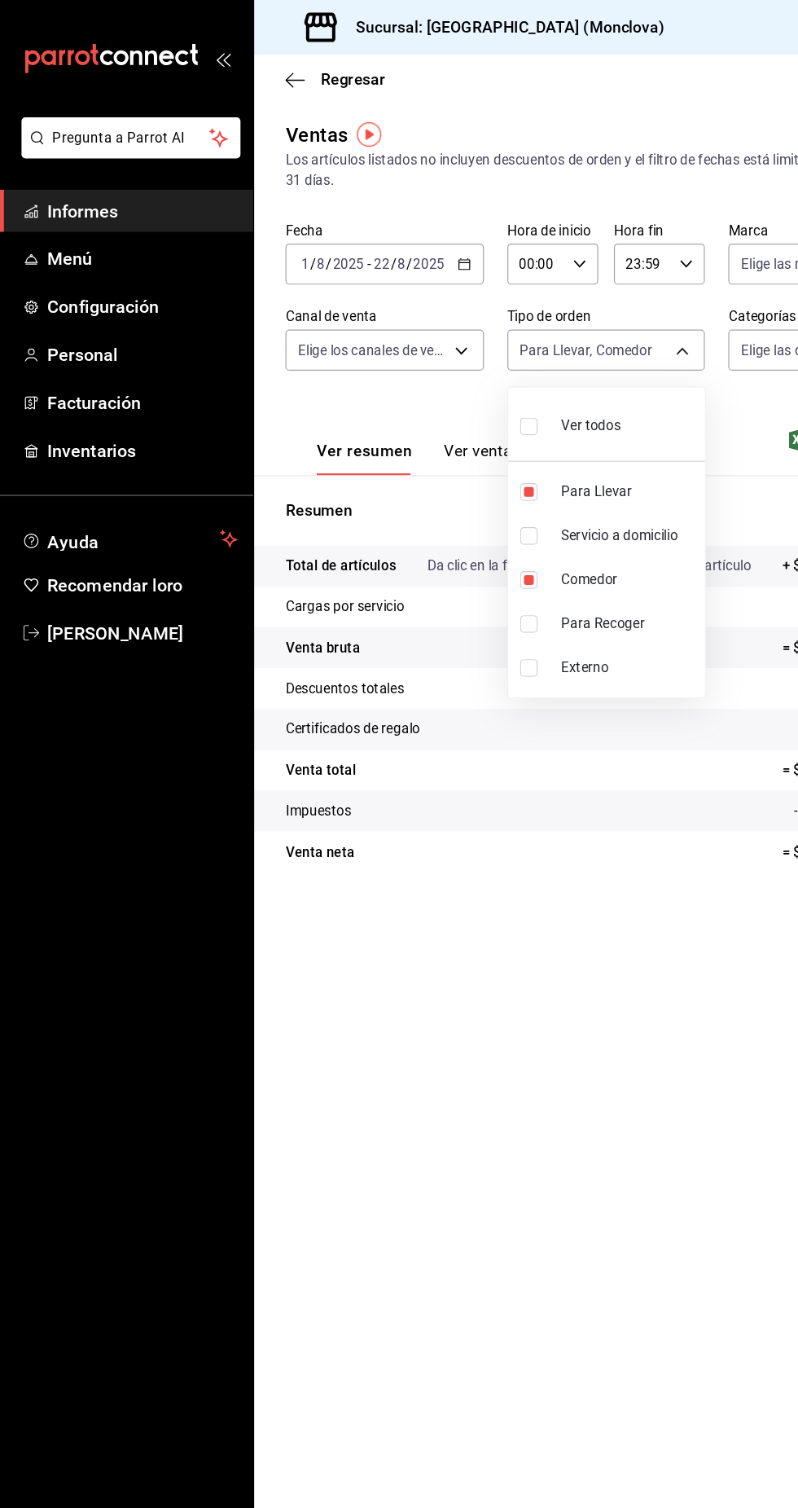
checkbox input "true"
click at [538, 517] on span "Para Recoger" at bounding box center [524, 519] width 113 height 17
type input "47141bc1-627c-49b0-9155-2a1a4d78a358,85228e7a-0cc9-4b4d-8f4d-d065e8915bde,3a3df…"
checkbox input "true"
click at [537, 567] on li "Externo" at bounding box center [506, 556] width 164 height 37
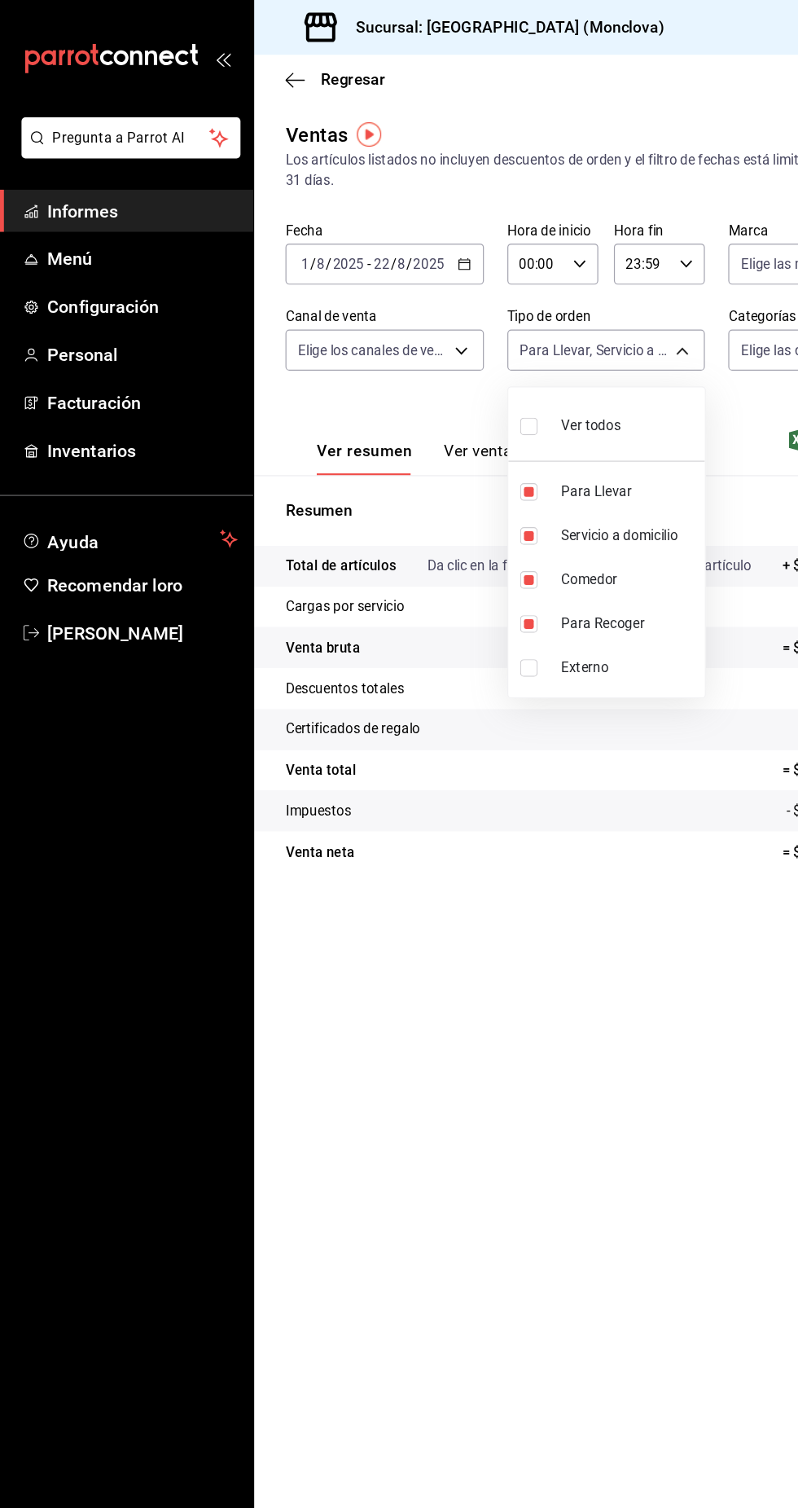
type input "47141bc1-627c-49b0-9155-2a1a4d78a358,85228e7a-0cc9-4b4d-8f4d-d065e8915bde,3a3df…"
checkbox input "true"
click at [510, 847] on div at bounding box center [399, 754] width 798 height 1508
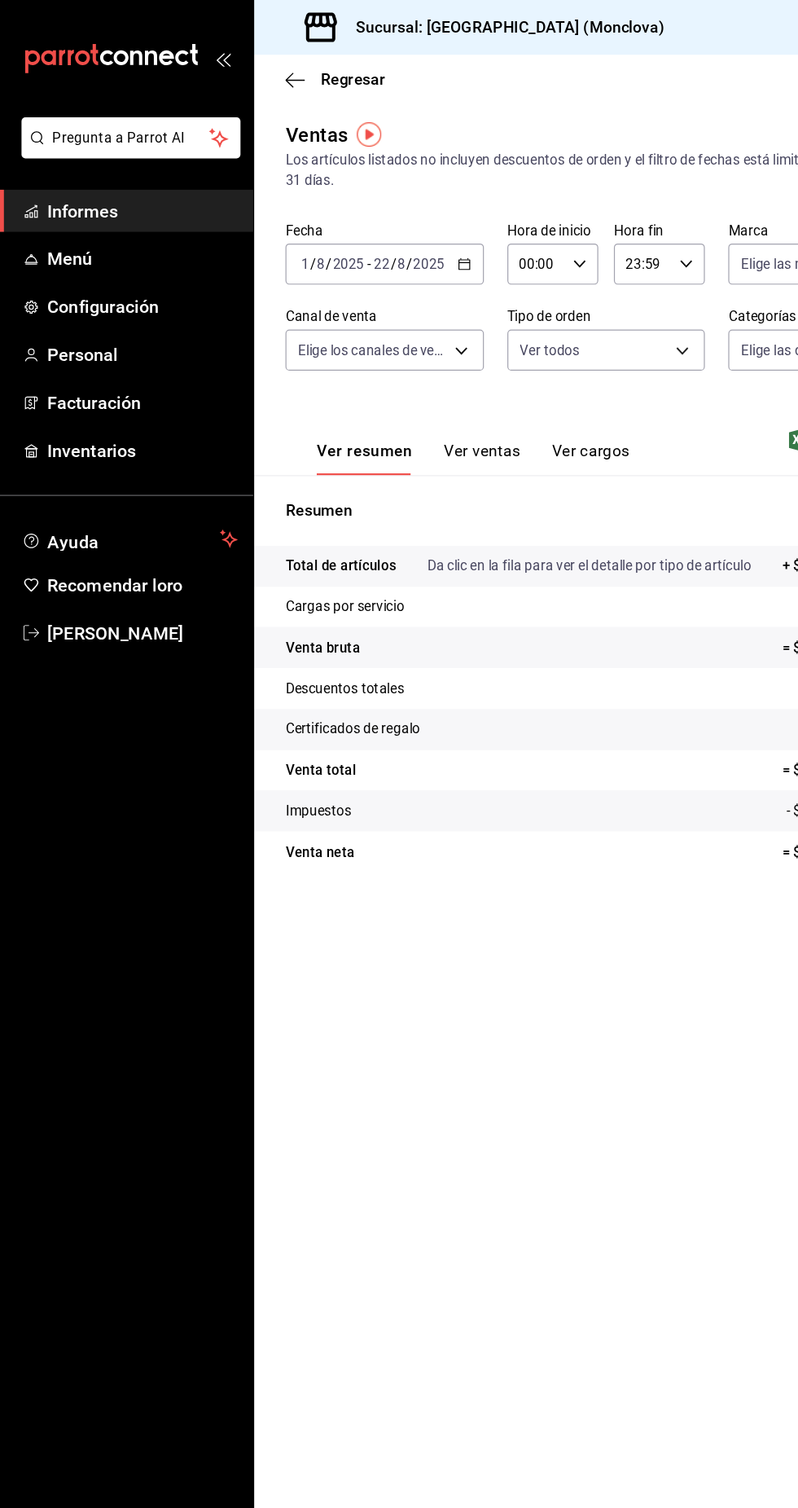
click at [526, 772] on div "Ventas Los artículos listados no incluyen descuentos de orden y el filtro de fe…" at bounding box center [505, 436] width 587 height 672
